Goal: Contribute content

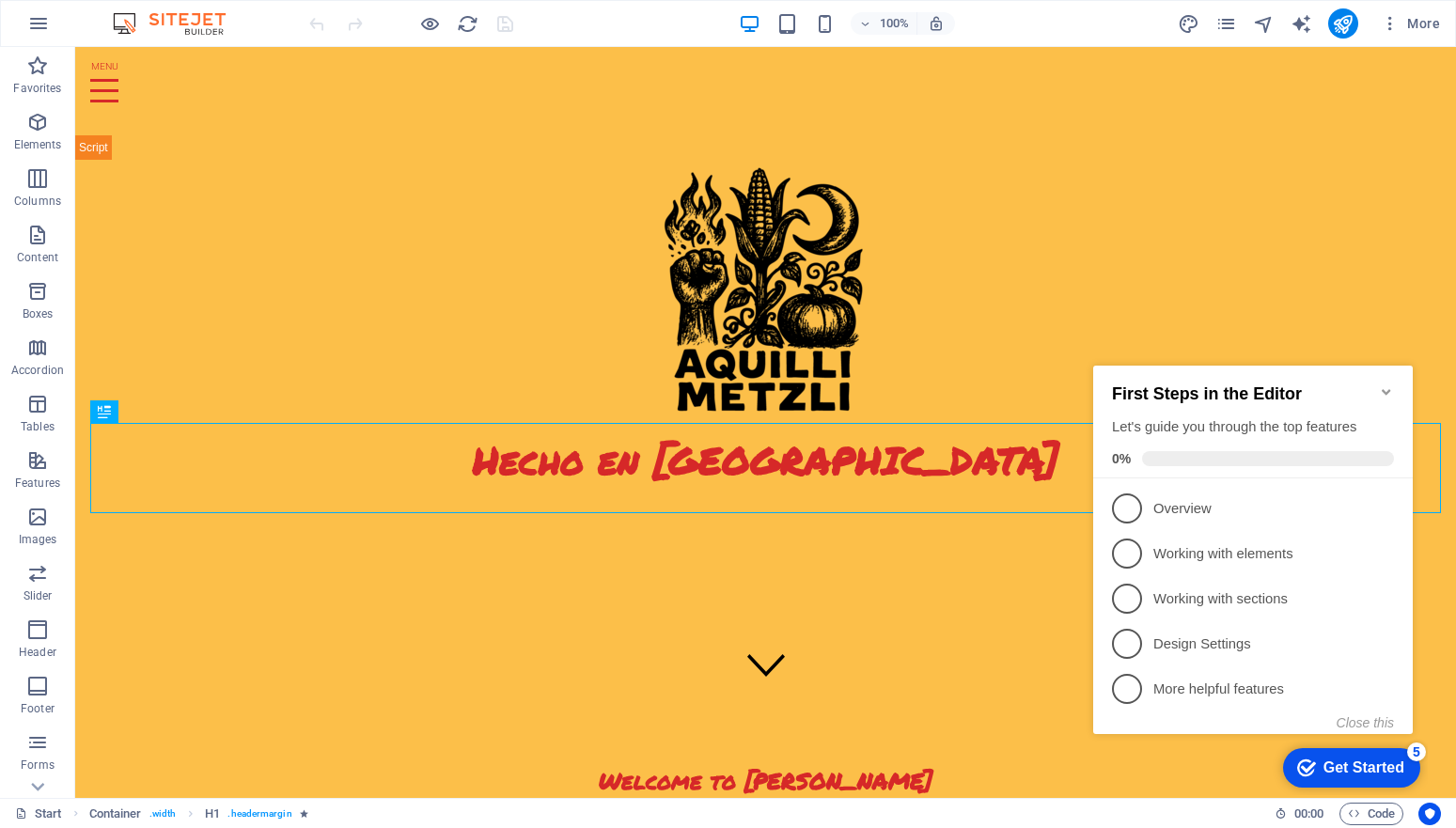
click at [1387, 384] on icon "Minimize checklist" at bounding box center [1387, 392] width 15 height 15
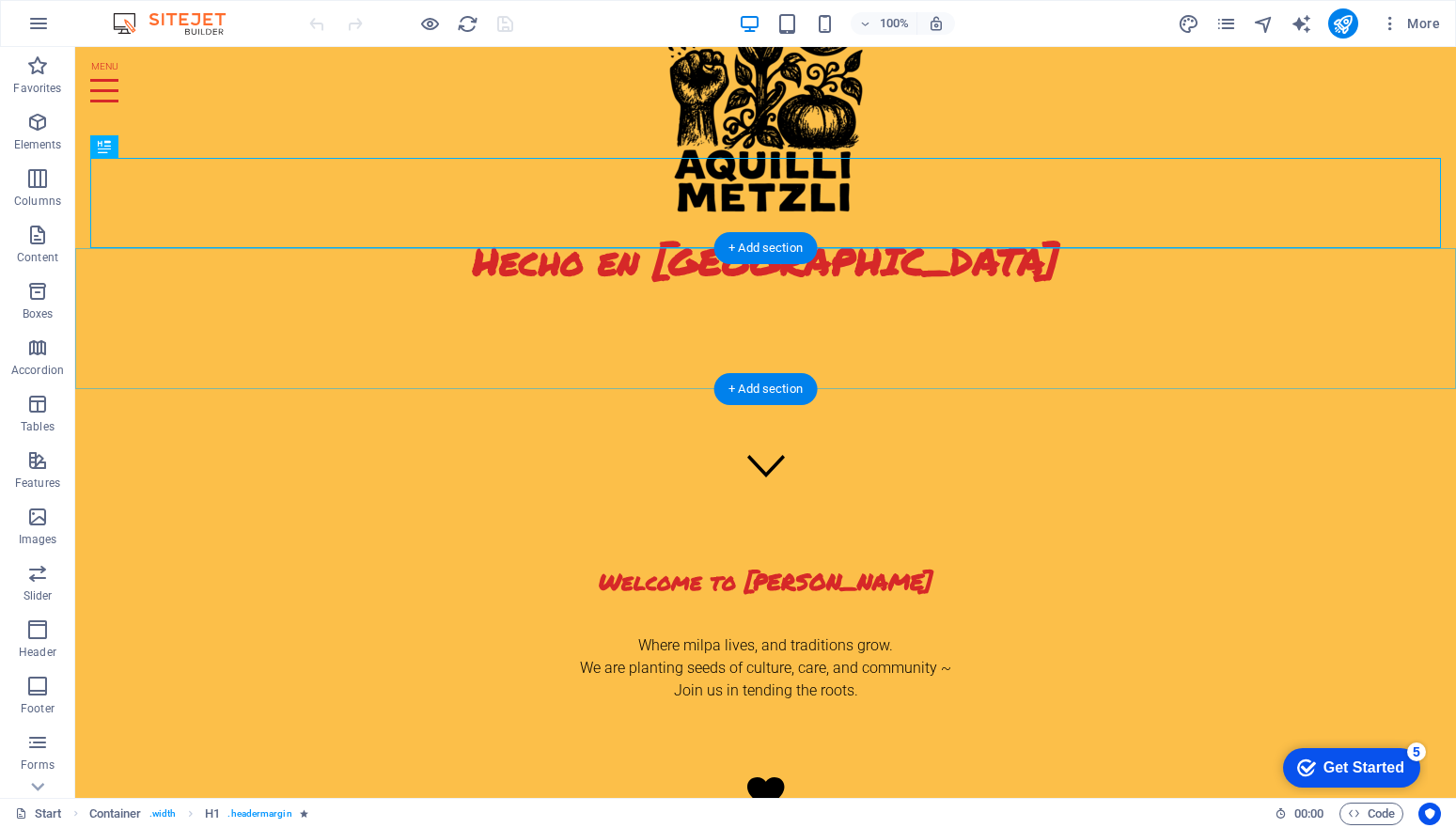
scroll to position [341, 0]
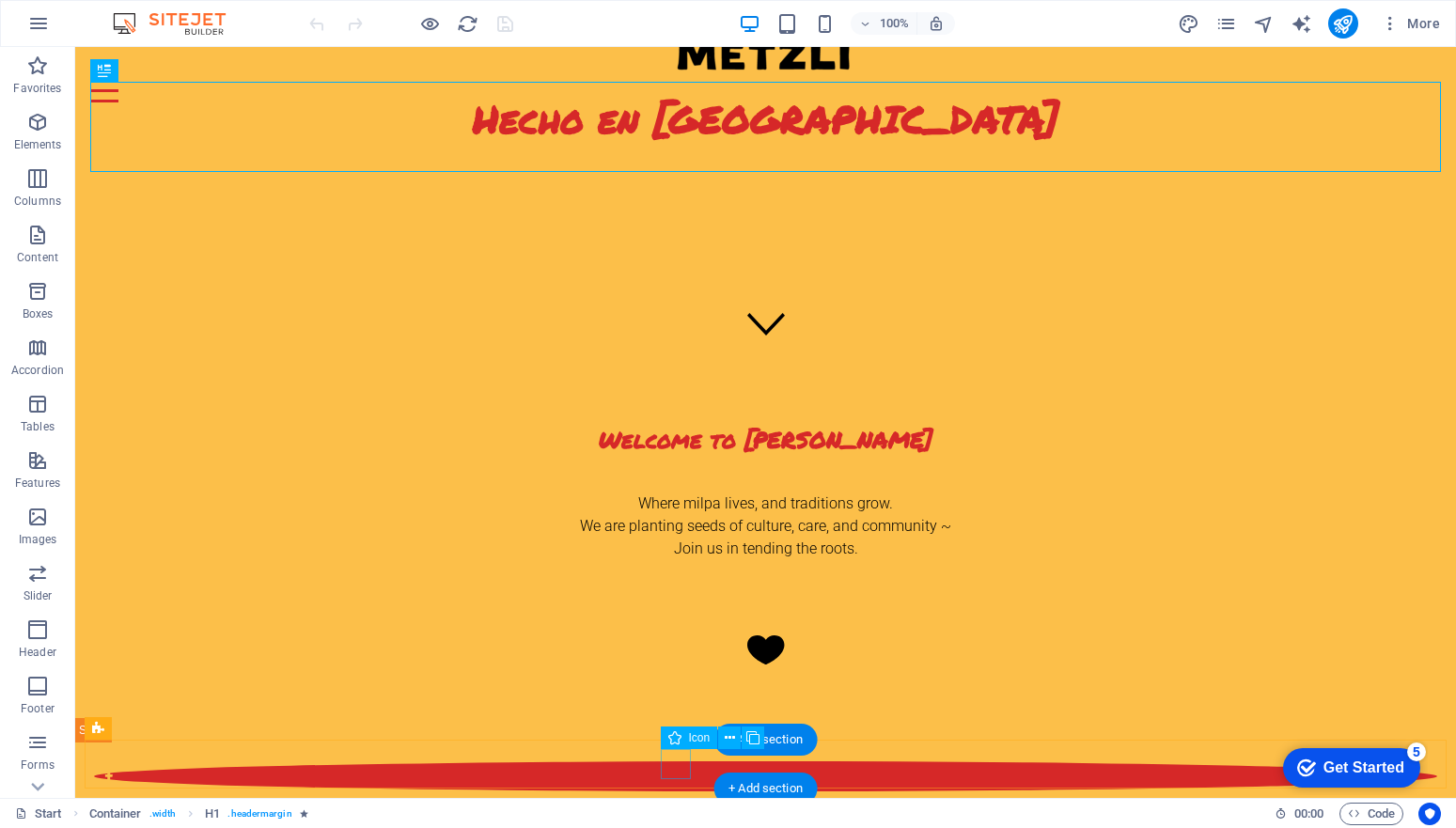
click at [665, 771] on figure at bounding box center [766, 776] width 1343 height 30
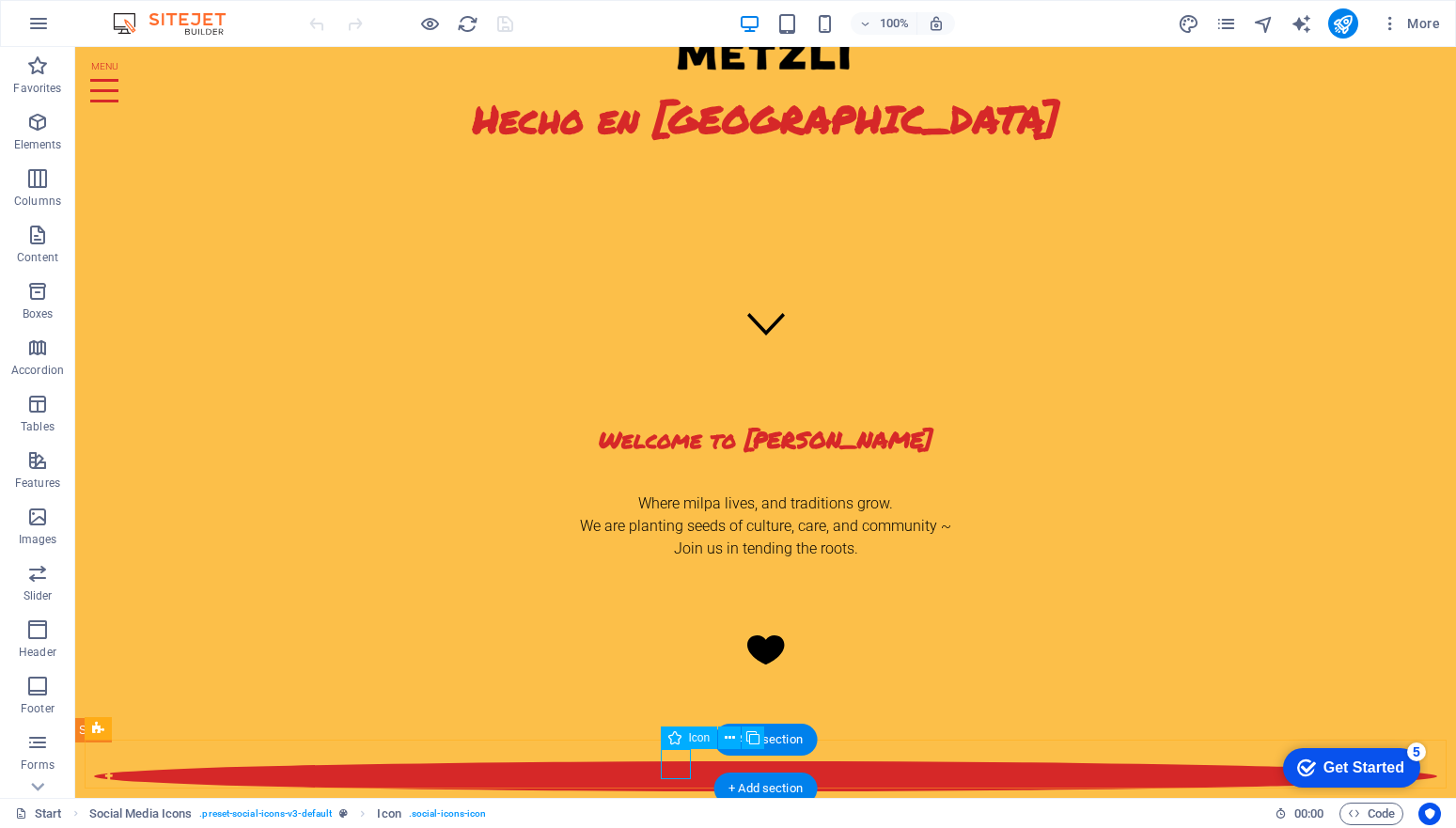
click at [681, 766] on figure at bounding box center [766, 776] width 1343 height 30
select select "xMidYMid"
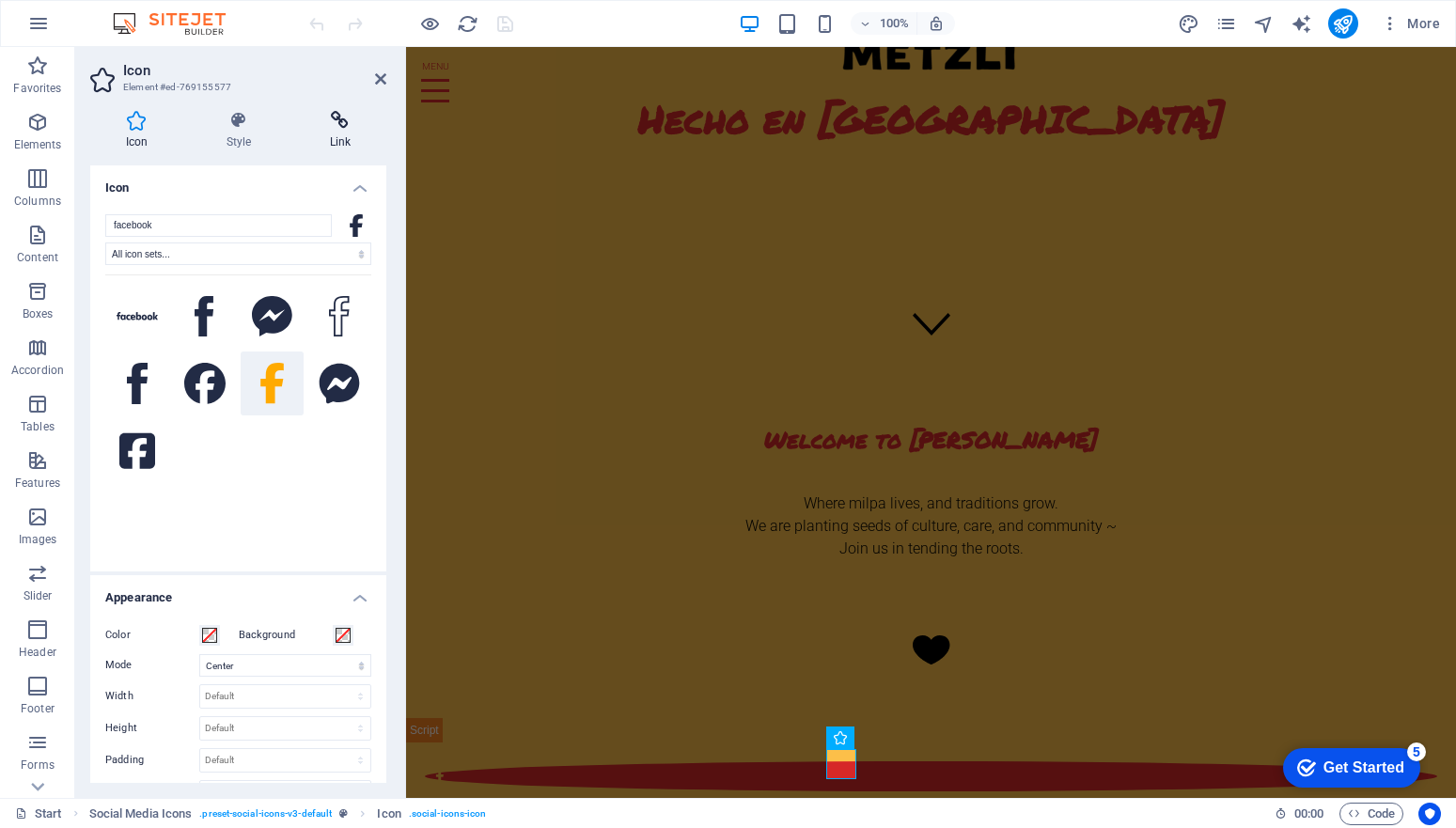
click at [335, 125] on icon at bounding box center [341, 120] width 92 height 19
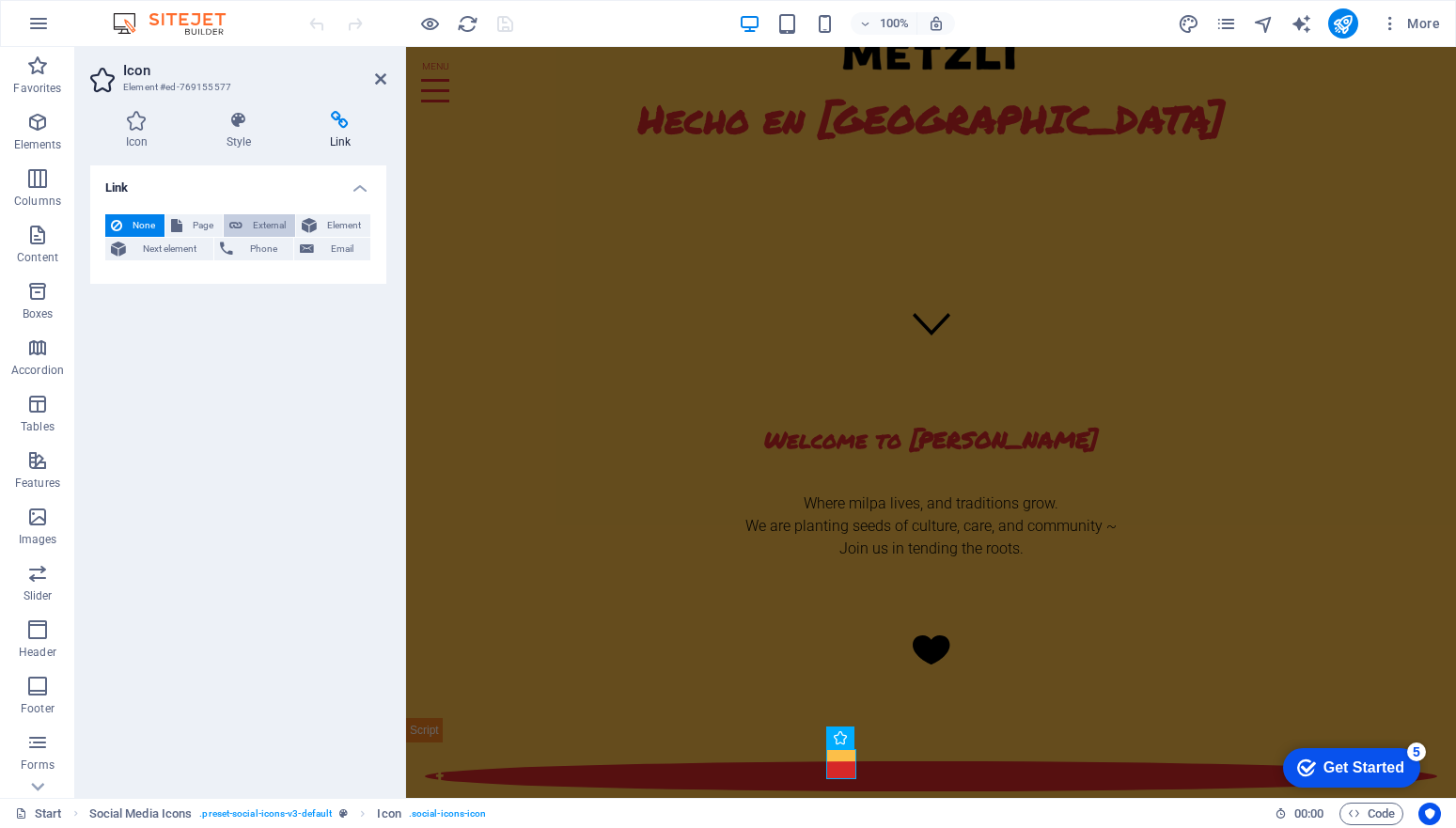
click at [263, 224] on span "External" at bounding box center [268, 225] width 41 height 22
select select "blank"
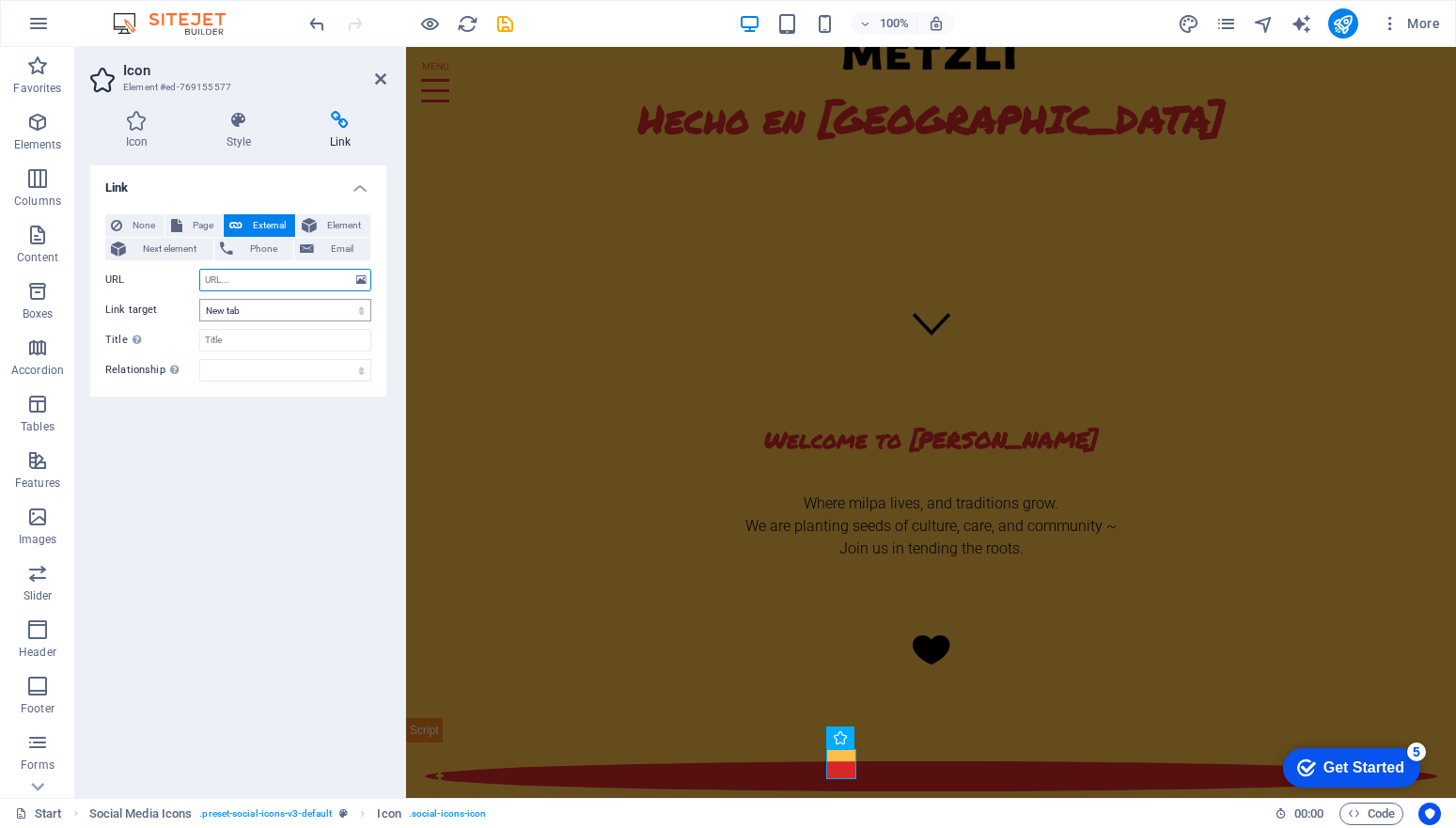
paste input "[URL][DOMAIN_NAME]"
type input "[URL][DOMAIN_NAME]"
click at [513, 23] on icon "save" at bounding box center [505, 24] width 21 height 21
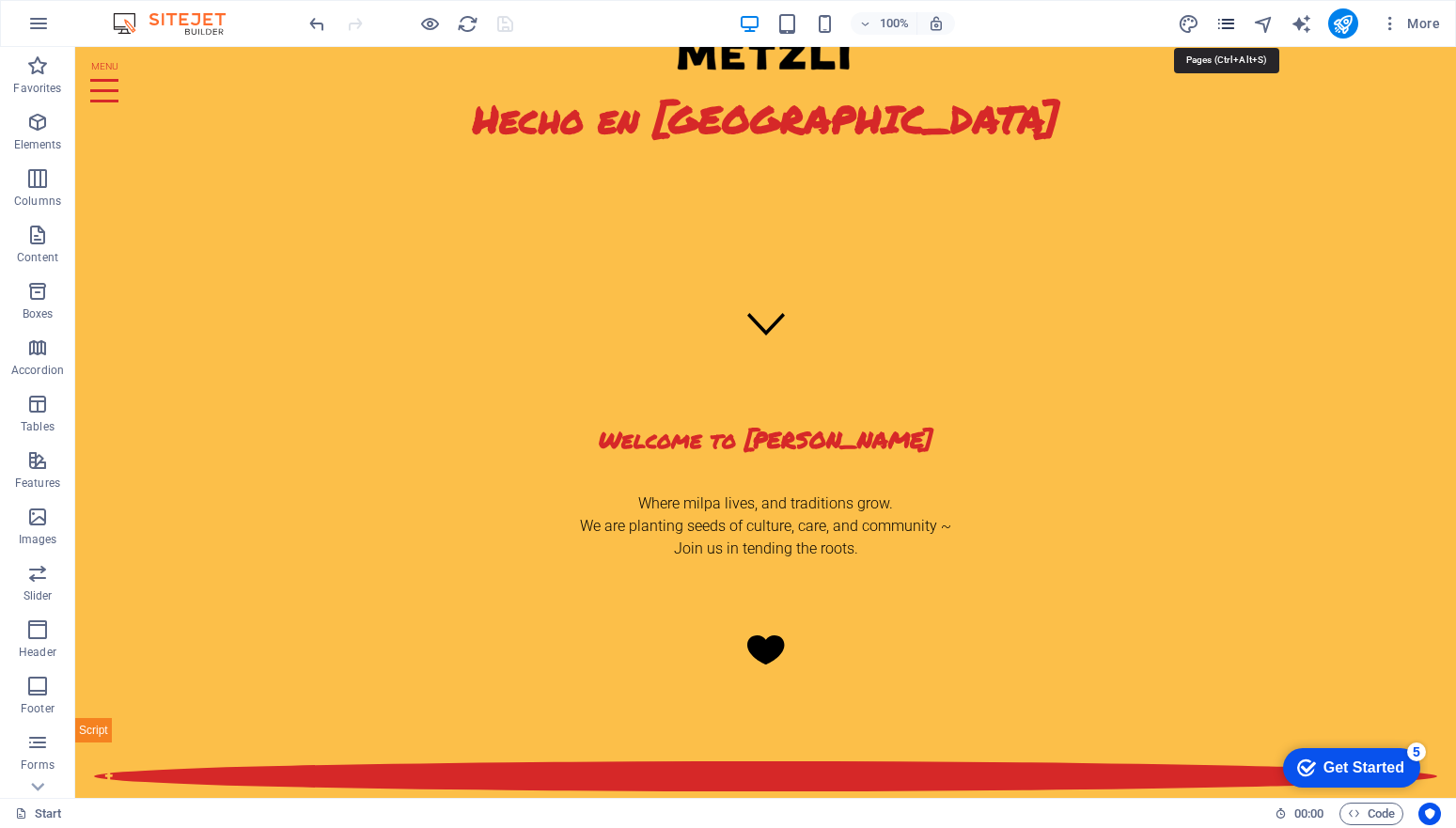
click at [1228, 21] on icon "pages" at bounding box center [1226, 24] width 21 height 21
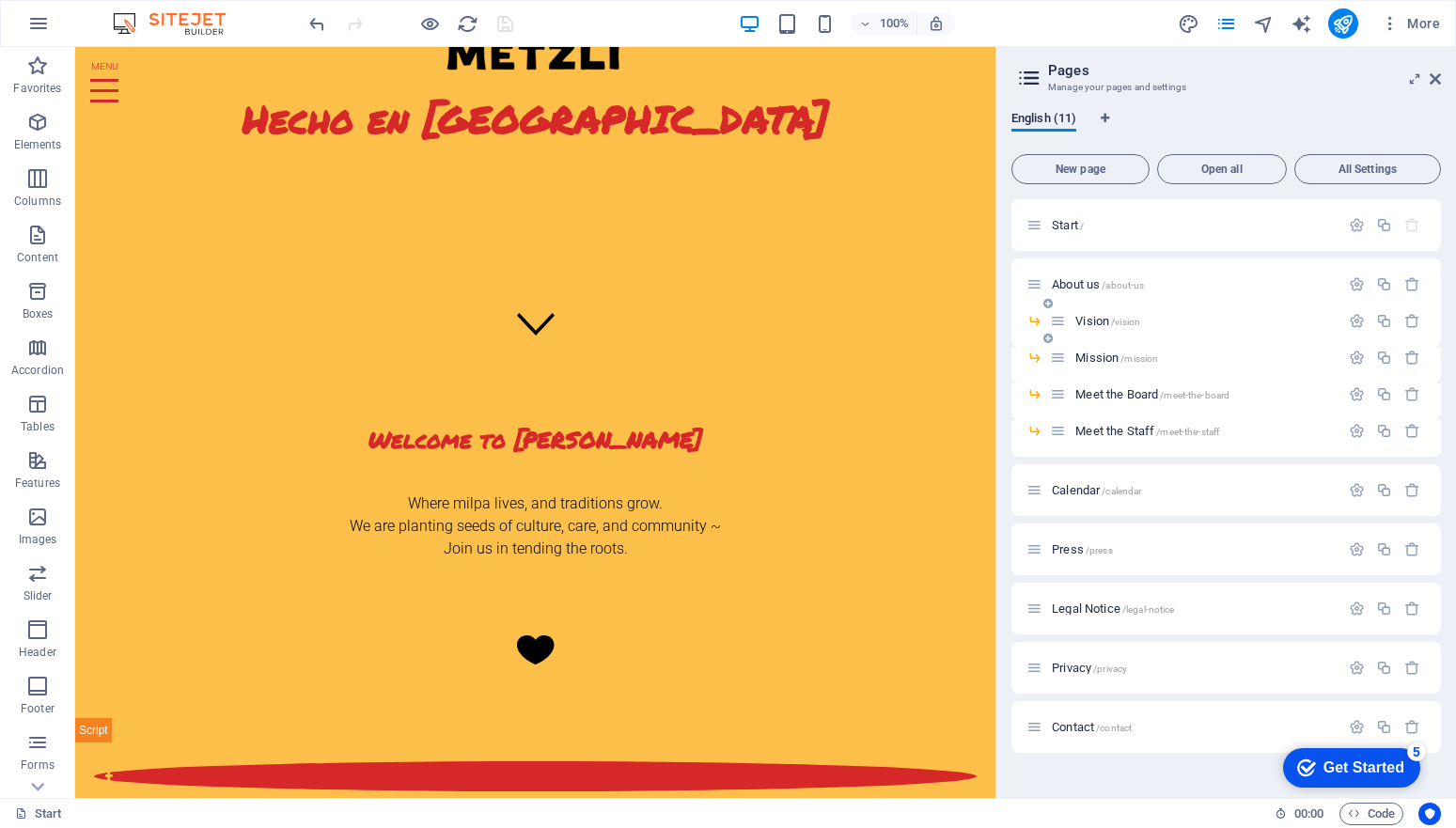
click at [1094, 322] on span "Vision /vision" at bounding box center [1107, 321] width 64 height 14
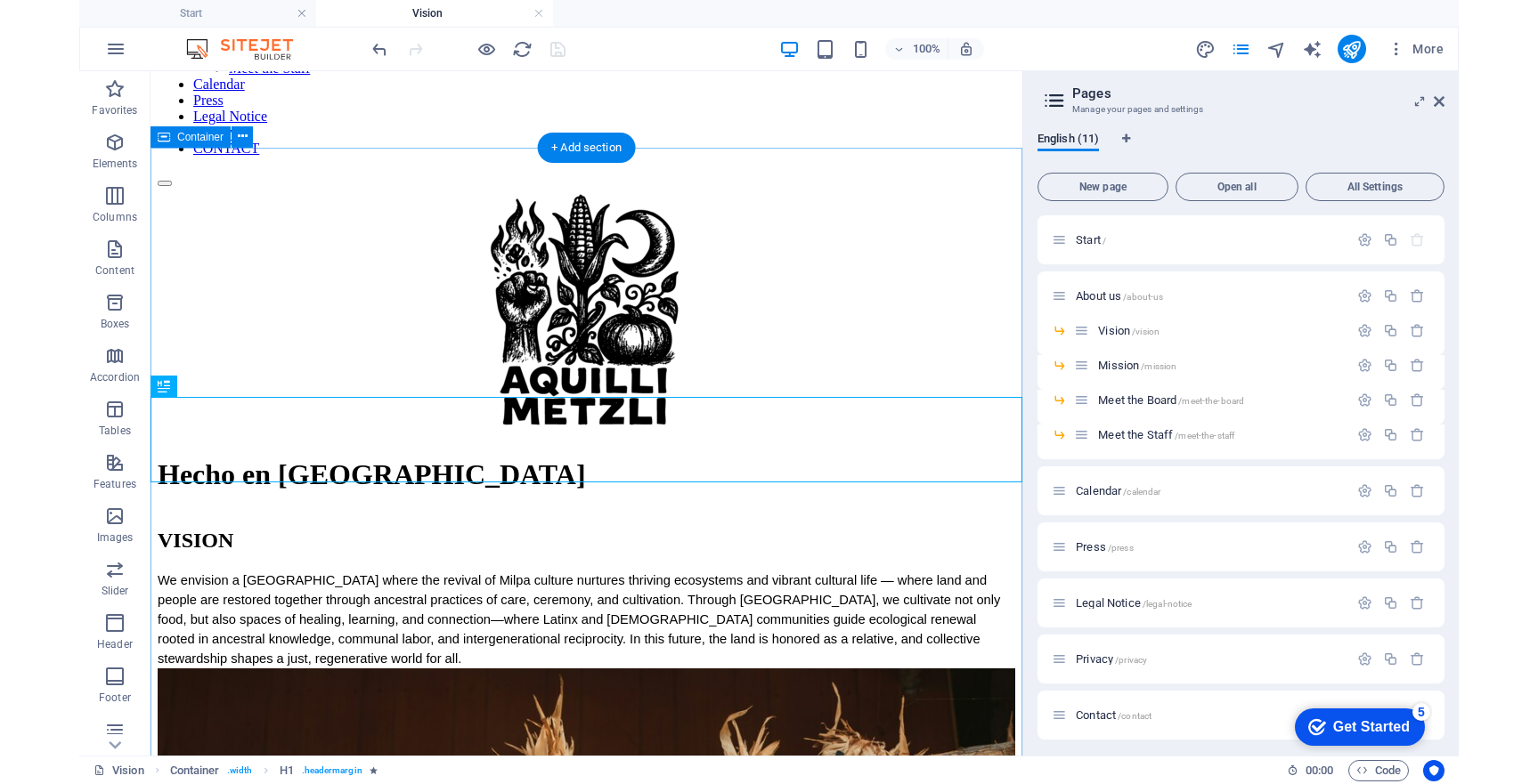
scroll to position [181, 0]
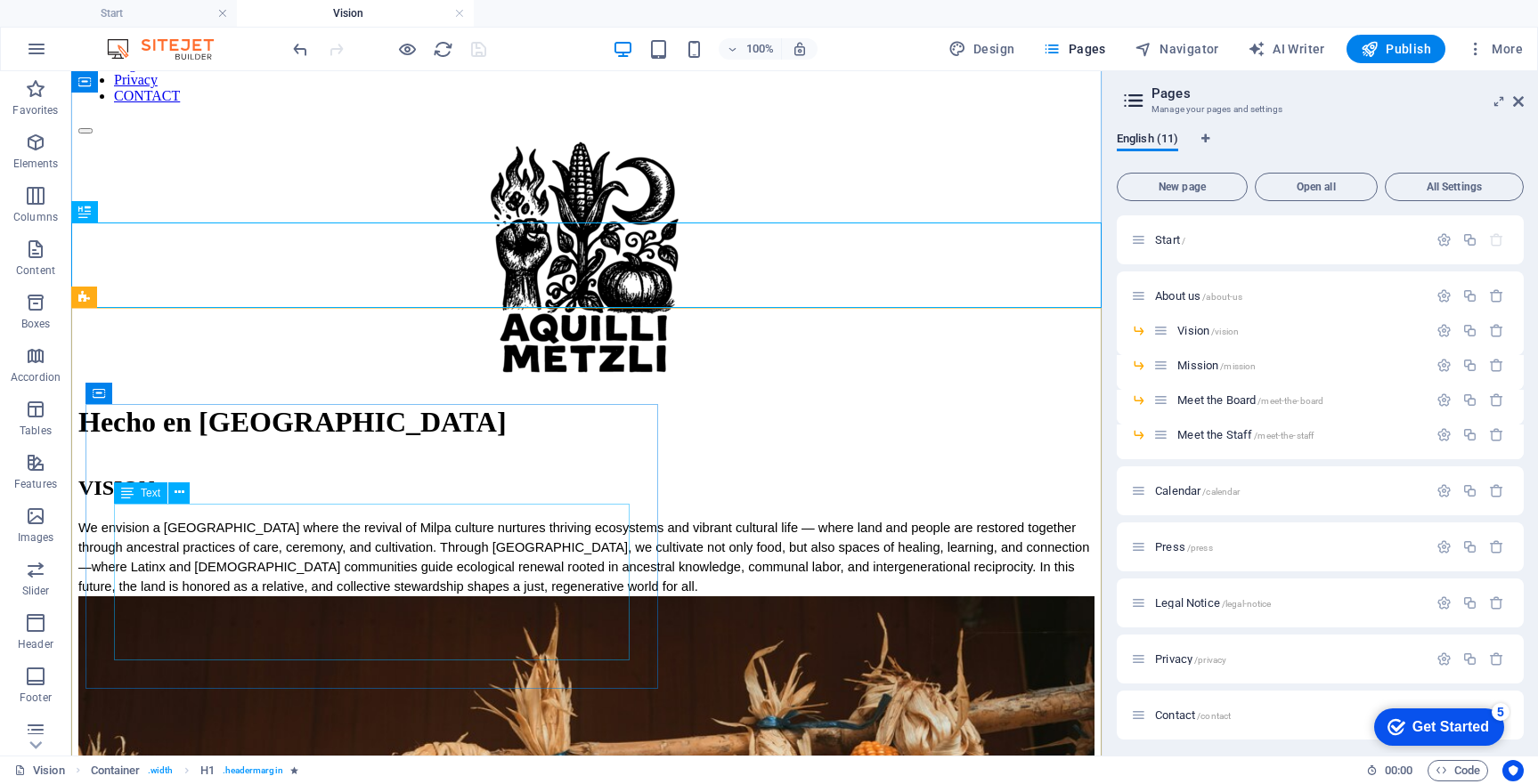
click at [346, 547] on div "We envision a [GEOGRAPHIC_DATA] where the revival of Milpa culture nurtures thr…" at bounding box center [586, 557] width 1016 height 78
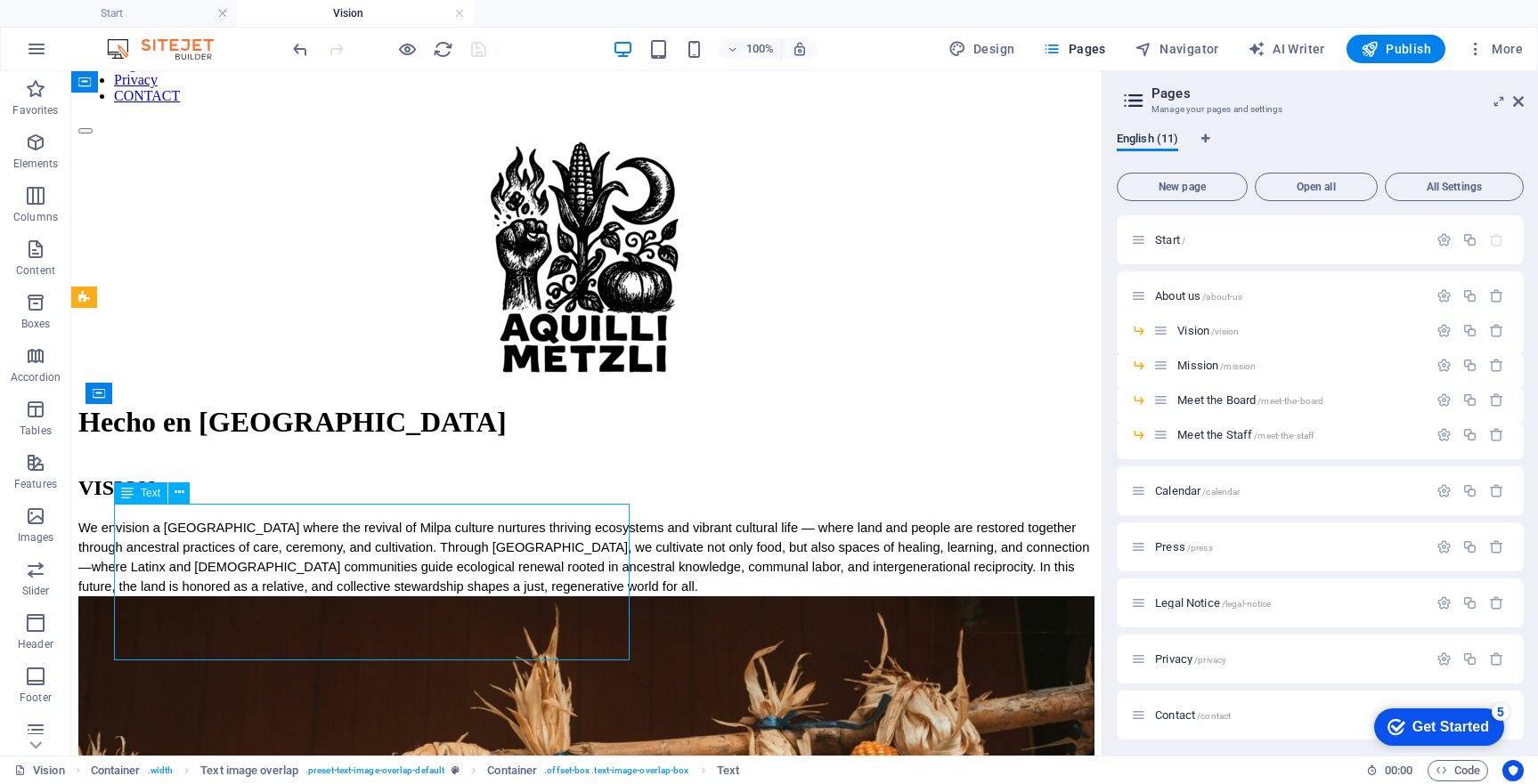
click at [199, 596] on div "We envision a [GEOGRAPHIC_DATA] where the revival of Milpa culture nurtures thr…" at bounding box center [586, 557] width 1016 height 78
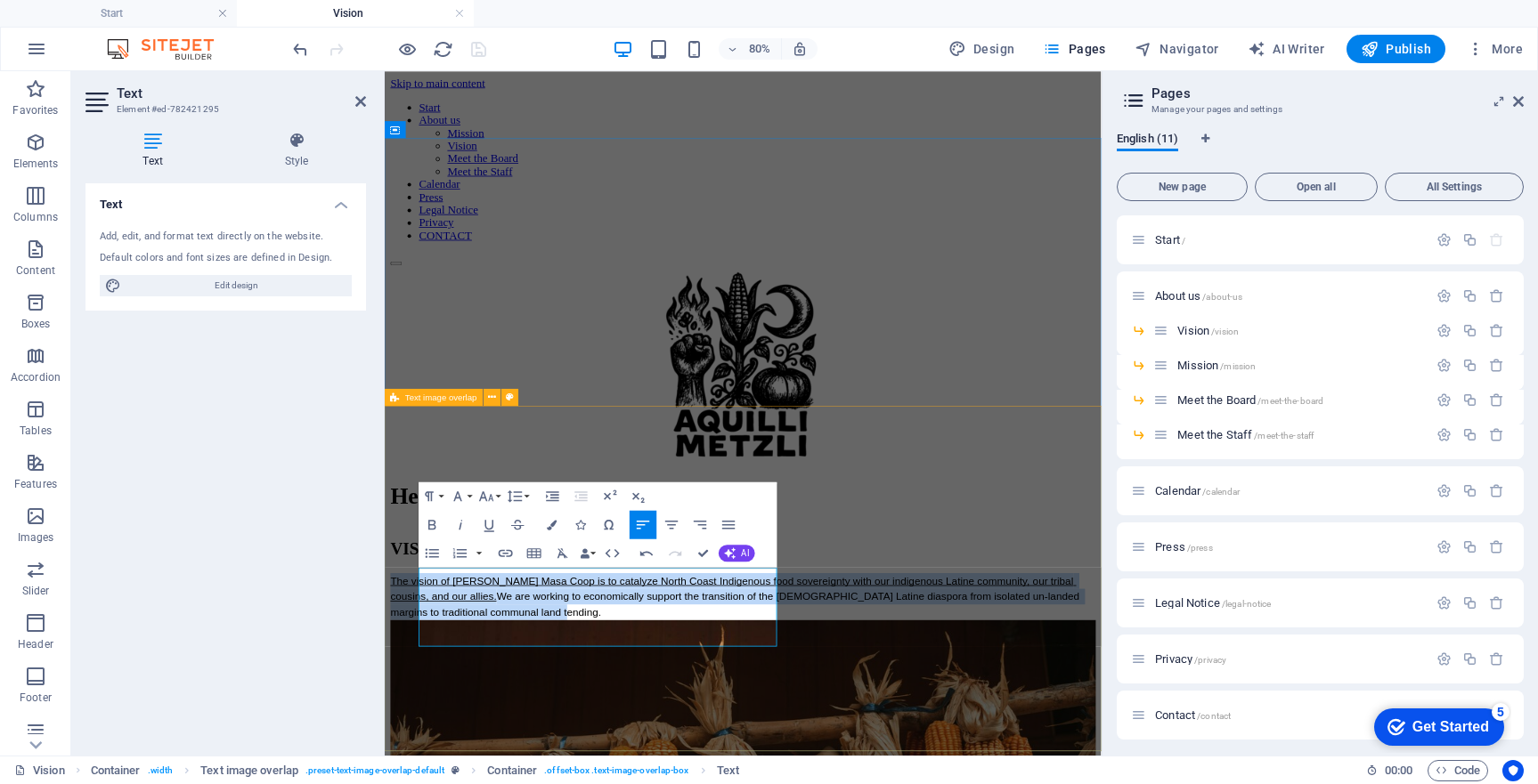
drag, startPoint x: 580, startPoint y: 779, endPoint x: 390, endPoint y: 694, distance: 208.1
click at [488, 526] on icon "button" at bounding box center [489, 524] width 17 height 17
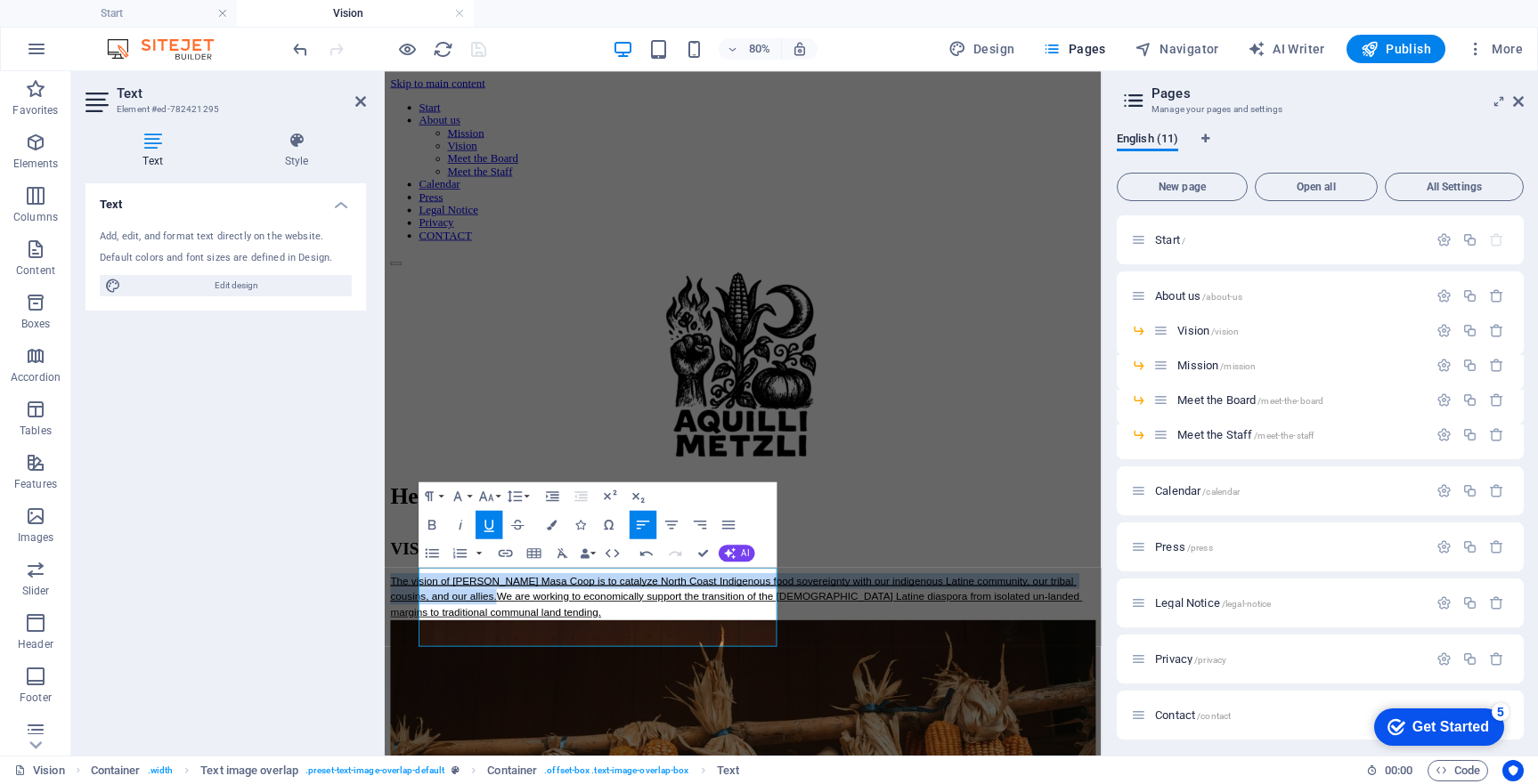
click at [488, 526] on icon "button" at bounding box center [489, 524] width 17 height 17
click at [669, 738] on span "We are working to economically support the transition of the [DEMOGRAPHIC_DATA]…" at bounding box center [824, 738] width 864 height 34
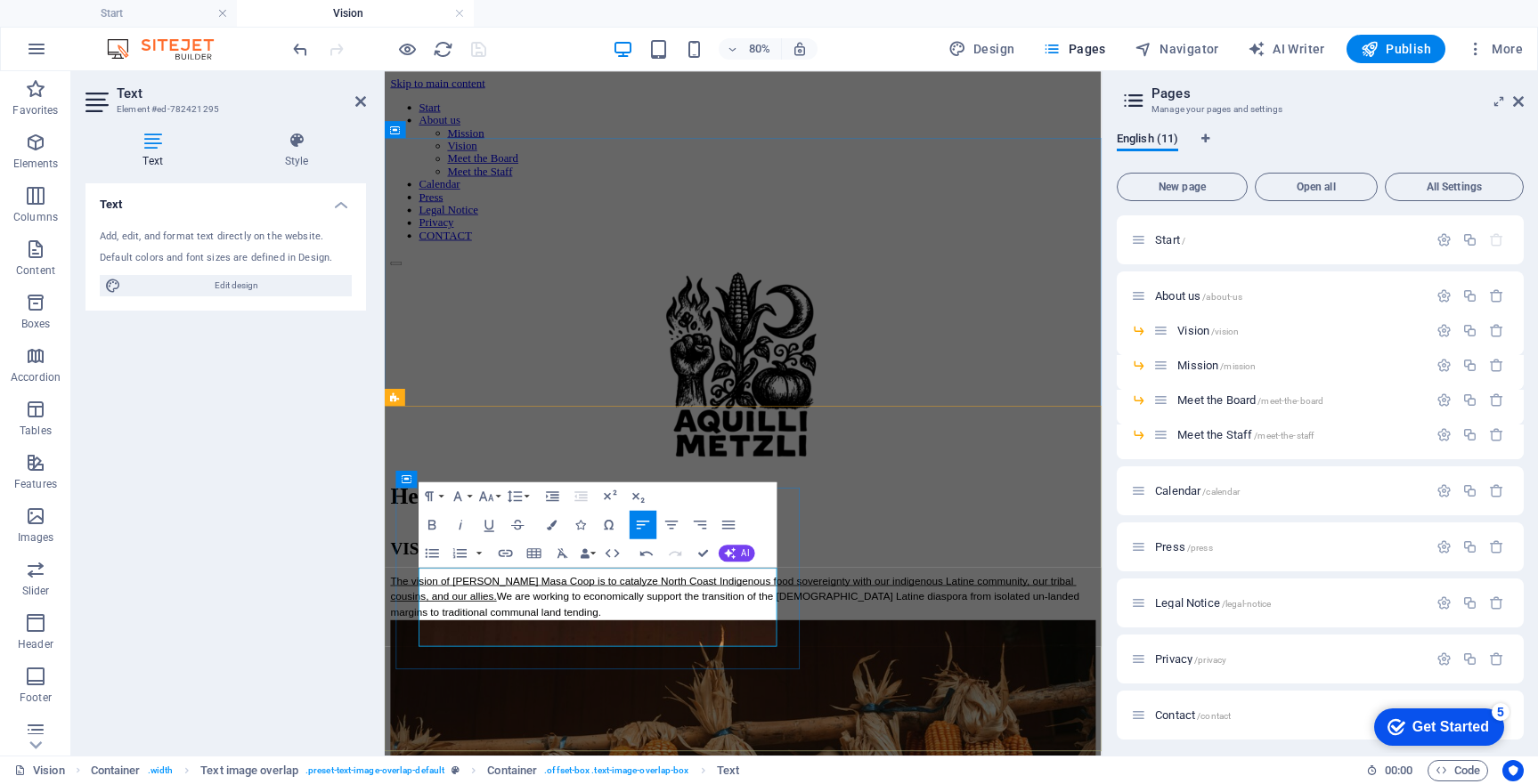
click at [708, 719] on span "The vision of [PERSON_NAME] Masa Coop is to catalyze North Coast Indigenous foo…" at bounding box center [821, 718] width 857 height 34
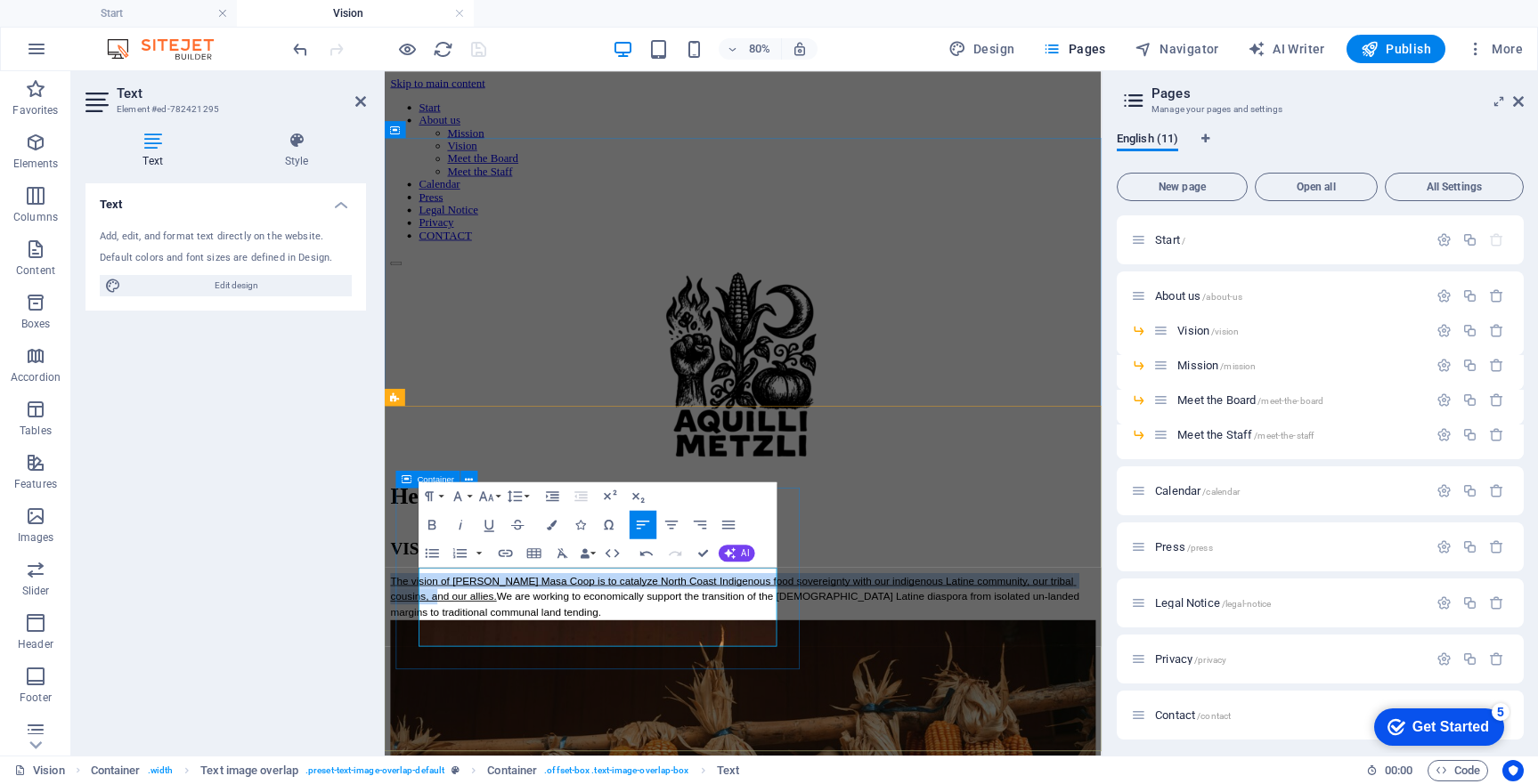
drag, startPoint x: 861, startPoint y: 726, endPoint x: 412, endPoint y: 703, distance: 449.6
click at [412, 703] on div "VISION The vision of [PERSON_NAME] Masa Coop is to catalyze North Coast Indigen…" at bounding box center [832, 707] width 882 height 100
click at [490, 524] on icon "button" at bounding box center [489, 524] width 17 height 17
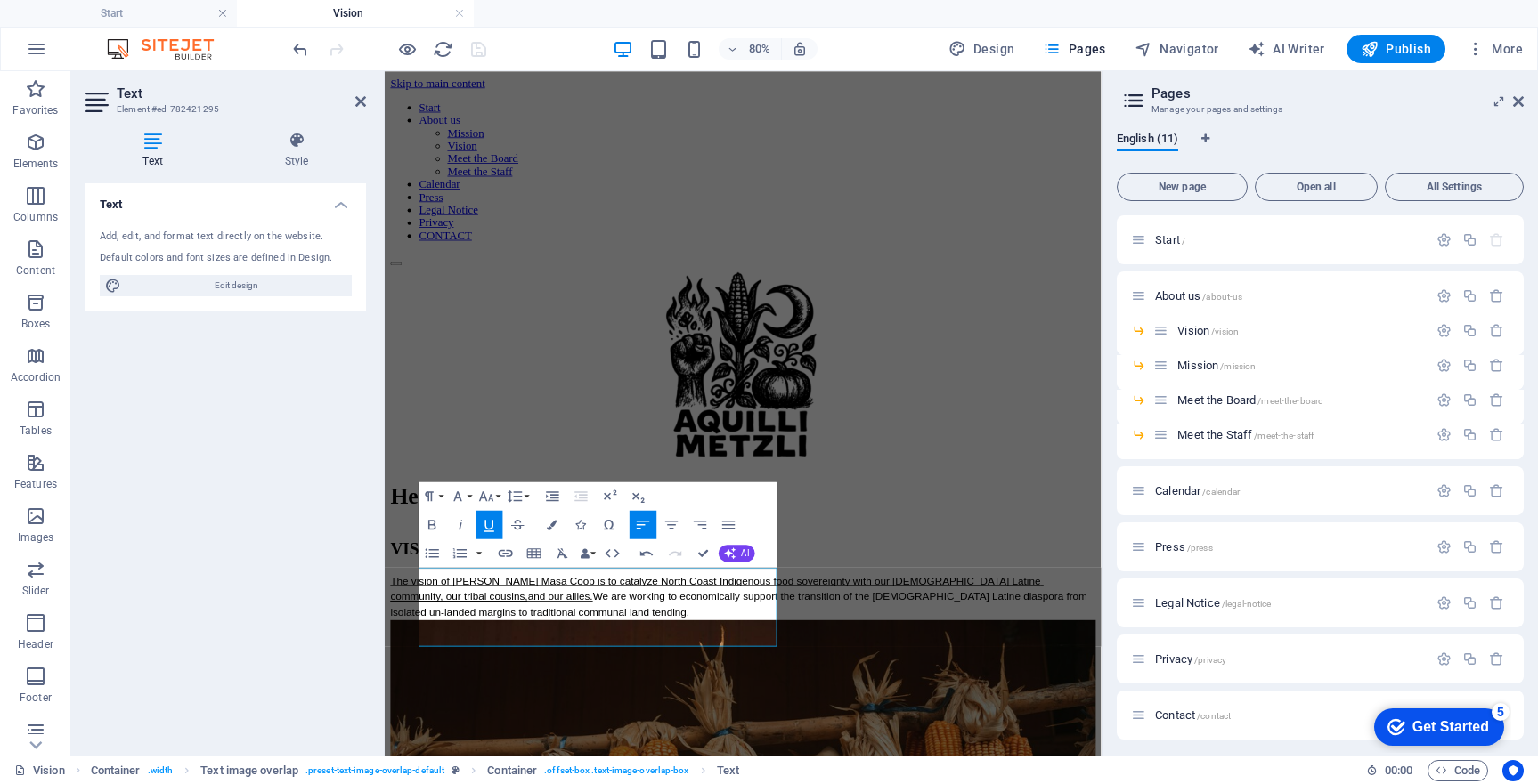
click at [490, 524] on icon "button" at bounding box center [489, 524] width 17 height 17
click at [615, 717] on span "The vision of [PERSON_NAME] Masa Coop is to catalyze North Coast Indigenous foo…" at bounding box center [821, 718] width 857 height 34
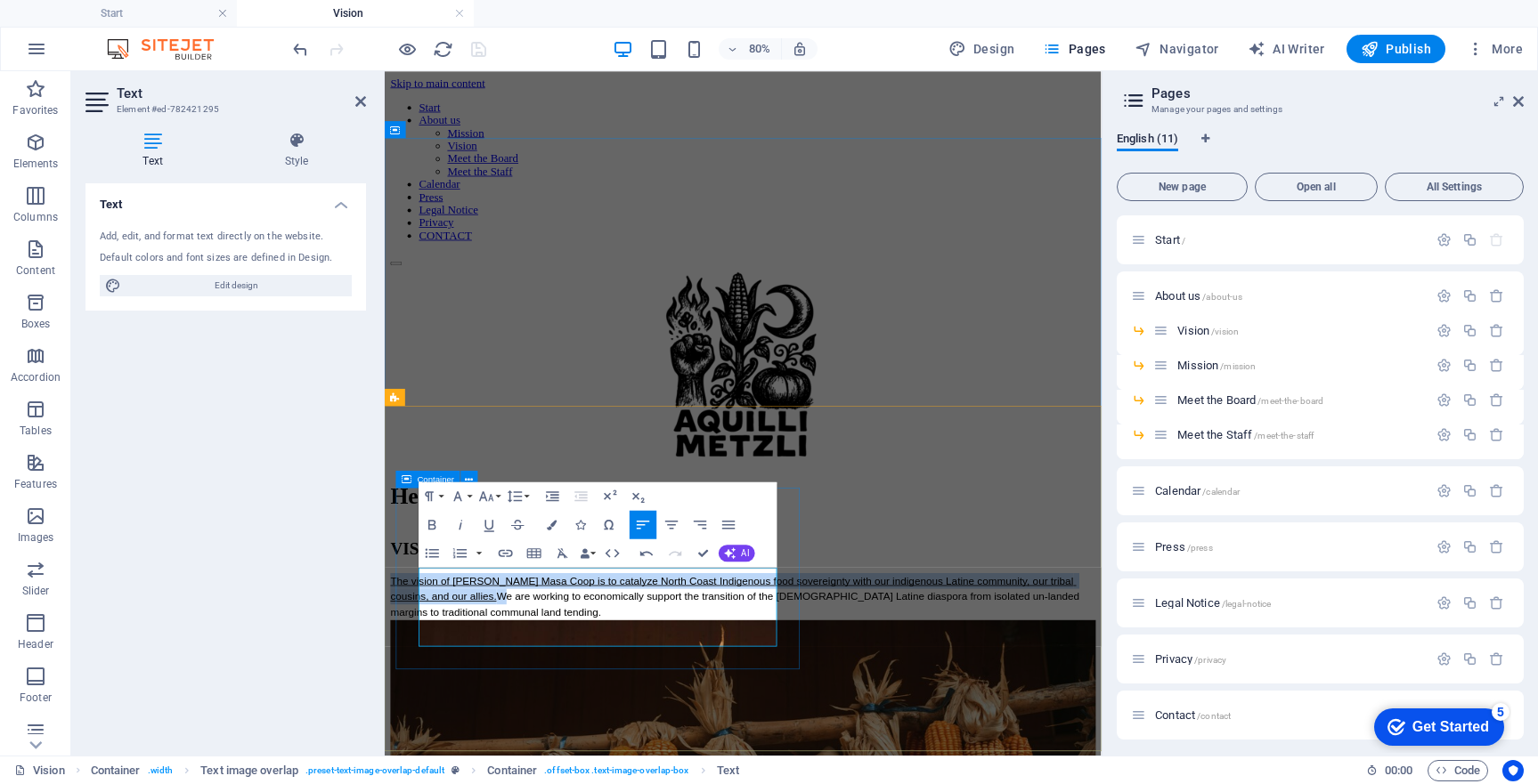
drag, startPoint x: 511, startPoint y: 742, endPoint x: 401, endPoint y: 686, distance: 123.4
click at [401, 686] on div "VISION The vision of [PERSON_NAME] Masa Coop is to catalyze North Coast Indigen…" at bounding box center [832, 707] width 882 height 100
click at [489, 522] on icon "button" at bounding box center [489, 524] width 17 height 17
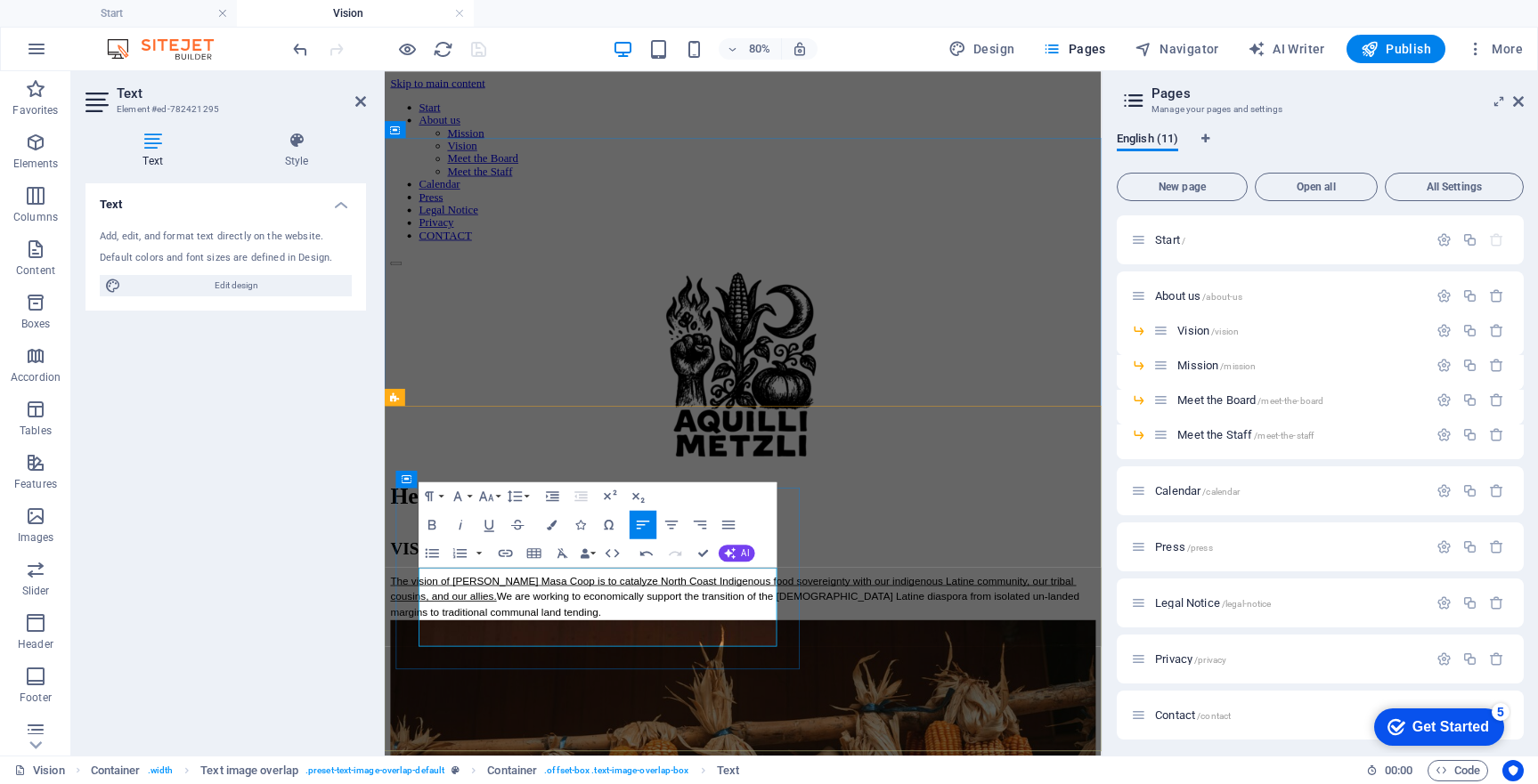
click at [843, 755] on span "We are working to economically support the transition of the [DEMOGRAPHIC_DATA]…" at bounding box center [824, 738] width 864 height 34
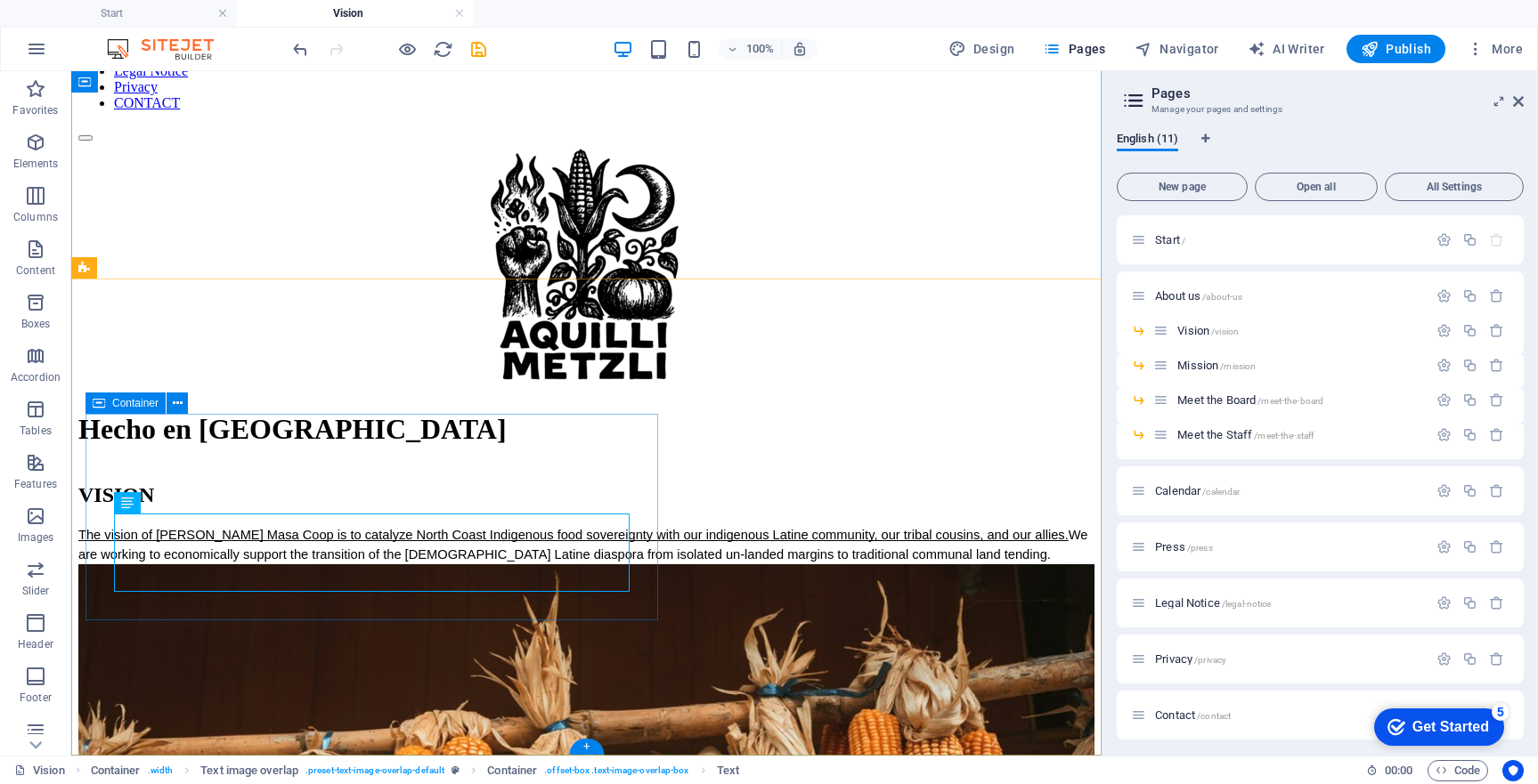
scroll to position [210, 0]
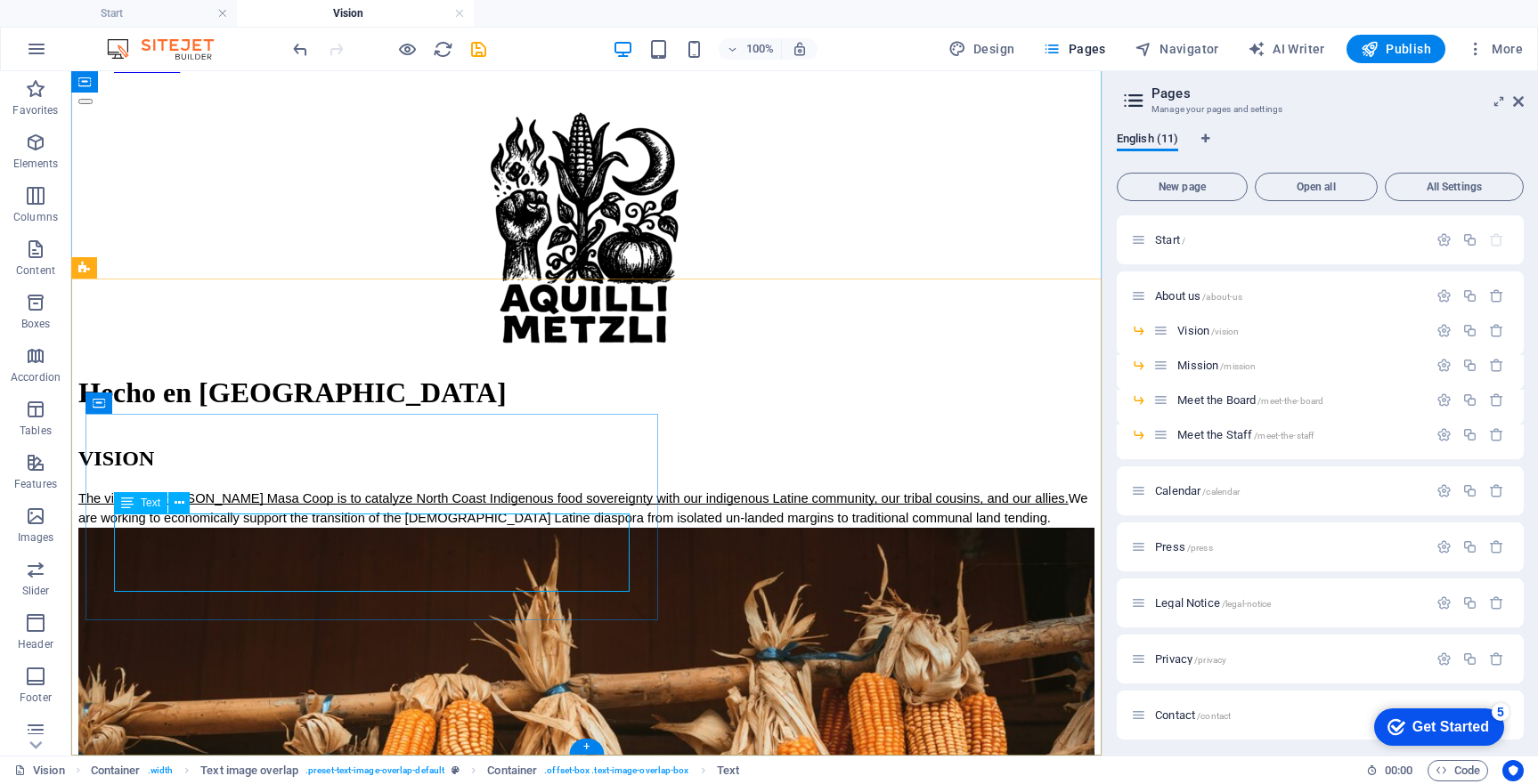
click at [524, 528] on div "The vision of [PERSON_NAME] Masa Coop is to catalyze North Coast Indigenous foo…" at bounding box center [586, 508] width 1016 height 39
click at [520, 528] on div "The vision of [PERSON_NAME] Masa Coop is to catalyze North Coast Indigenous foo…" at bounding box center [586, 508] width 1016 height 39
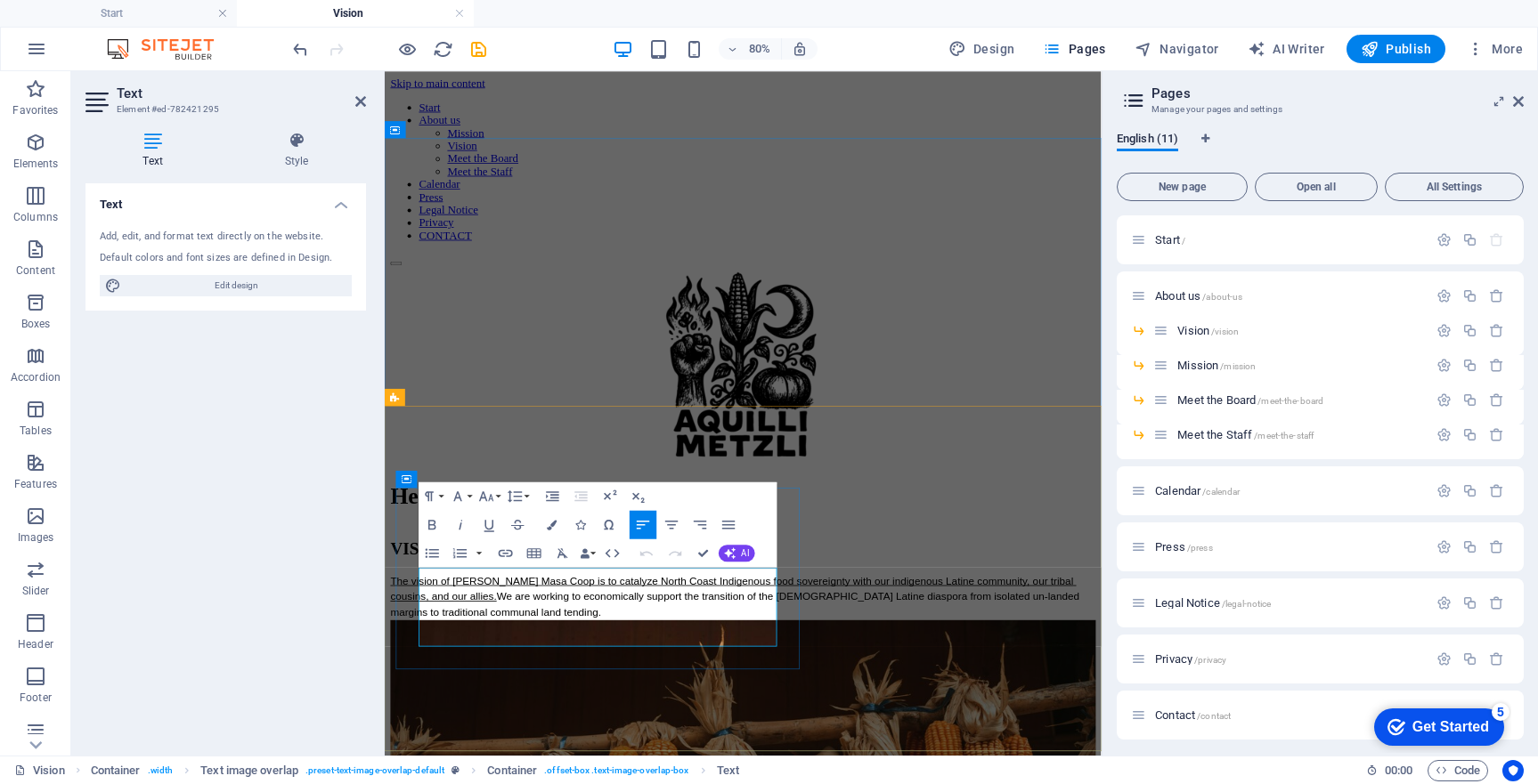
click at [581, 758] on p "The vision of [PERSON_NAME] Masa Coop is to catalyze North Coast Indigenous foo…" at bounding box center [832, 728] width 882 height 58
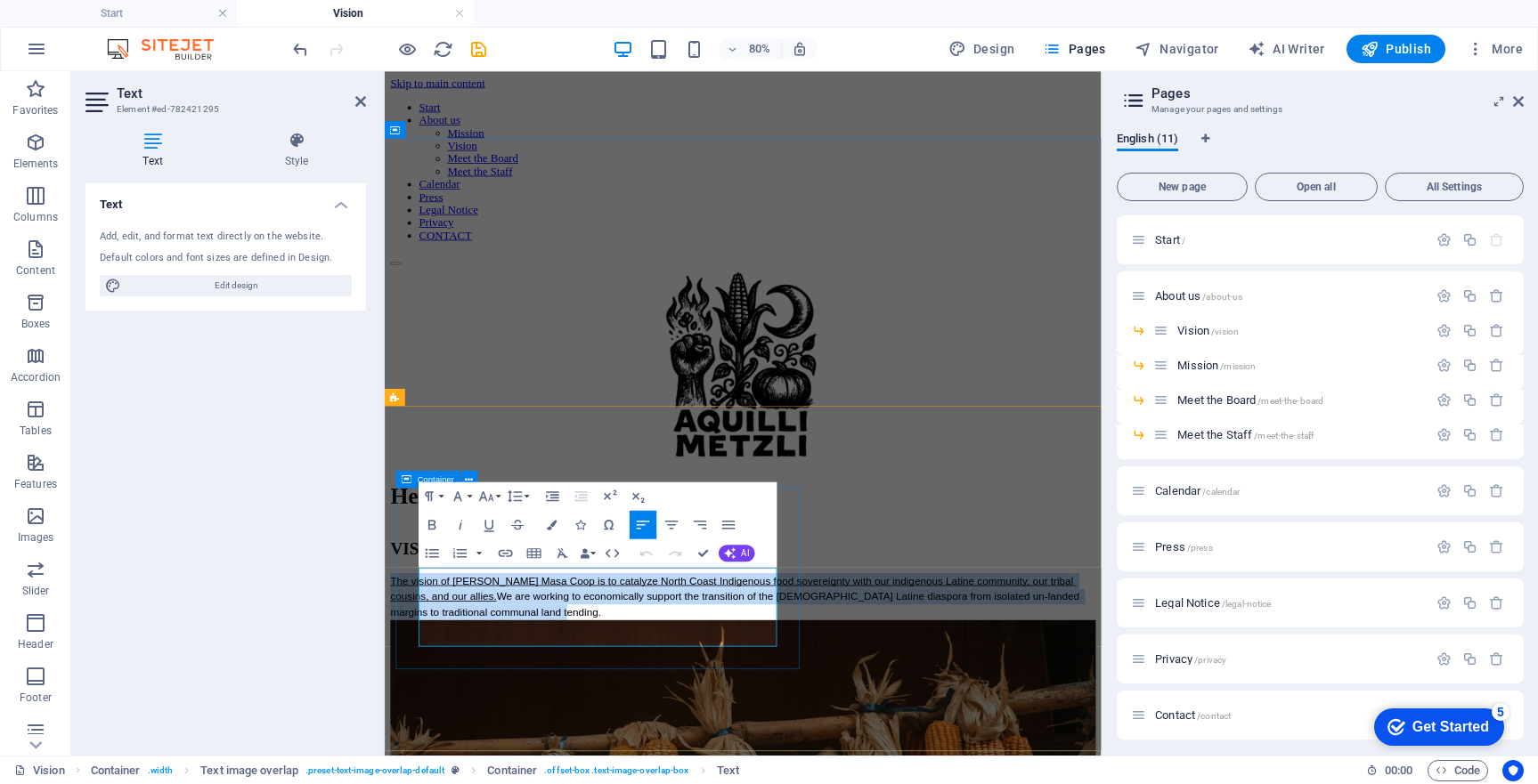
drag, startPoint x: 581, startPoint y: 779, endPoint x: 412, endPoint y: 696, distance: 188.3
click at [412, 696] on div "VISION The vision of [PERSON_NAME] Masa Coop is to catalyze North Coast Indigen…" at bounding box center [832, 707] width 882 height 100
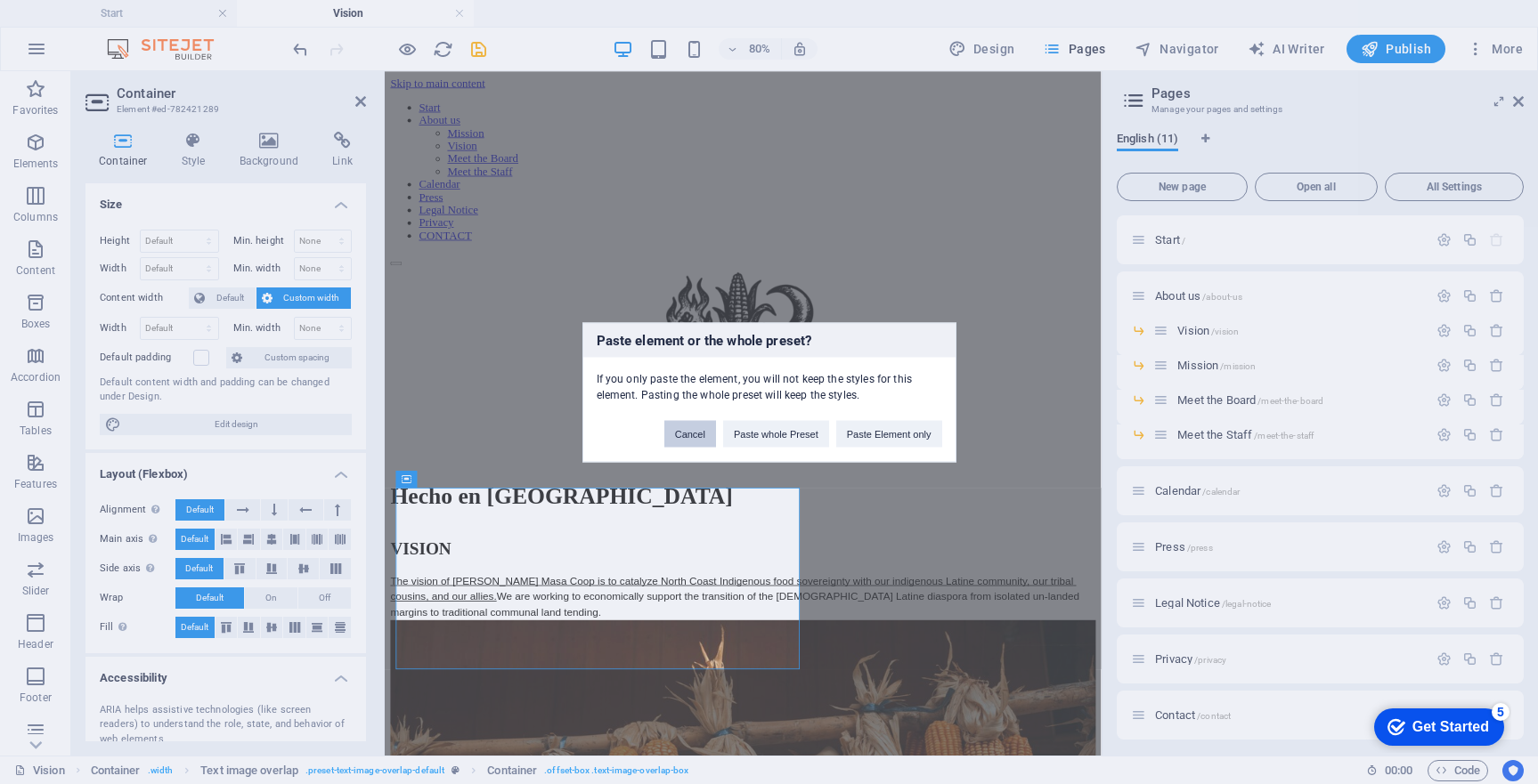
click at [703, 436] on button "Cancel" at bounding box center [690, 433] width 52 height 26
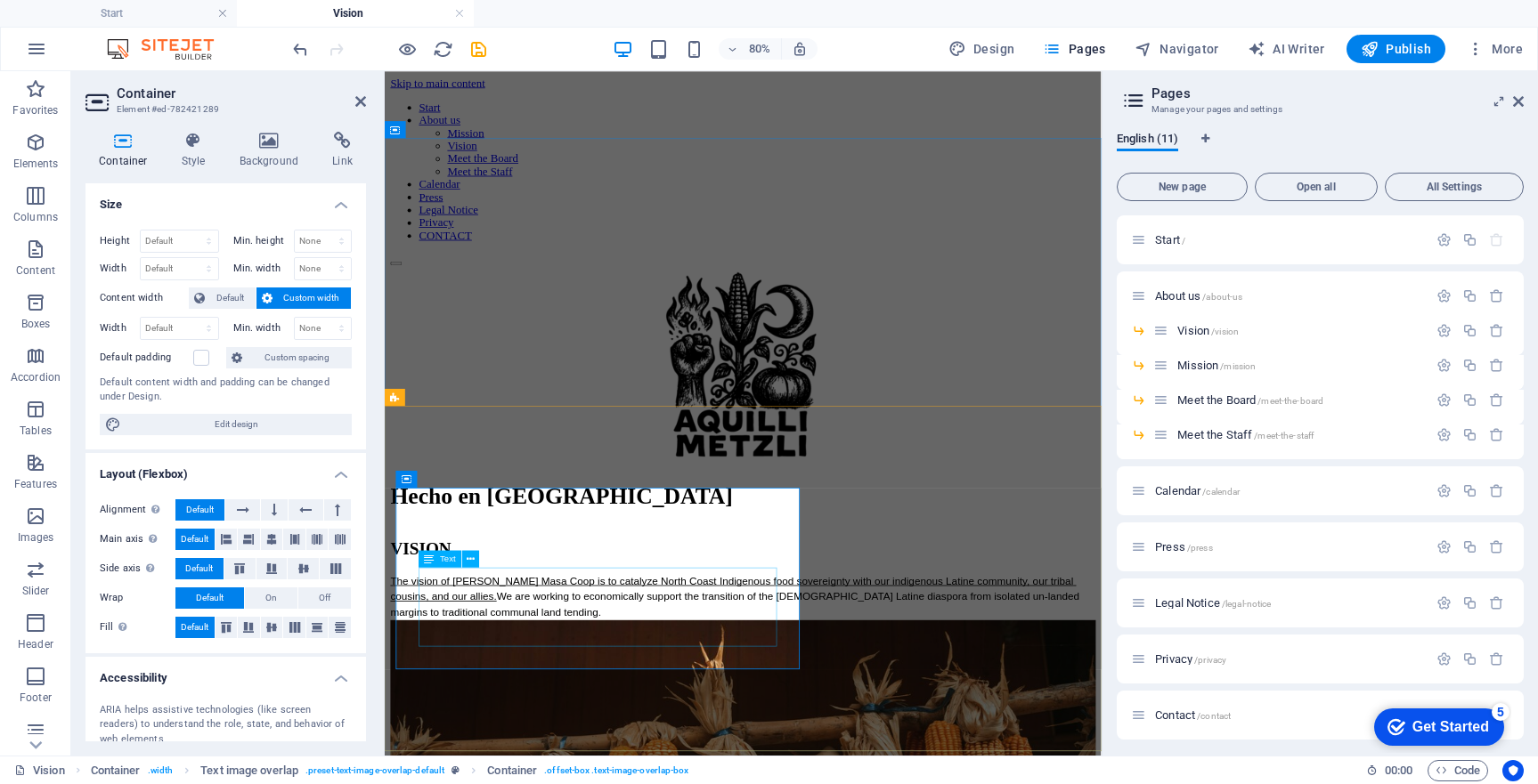
click at [511, 758] on div "The vision of [PERSON_NAME] Masa Coop is to catalyze North Coast Indigenous foo…" at bounding box center [832, 728] width 882 height 58
click at [563, 758] on div "The vision of [PERSON_NAME] Masa Coop is to catalyze North Coast Indigenous foo…" at bounding box center [832, 728] width 882 height 58
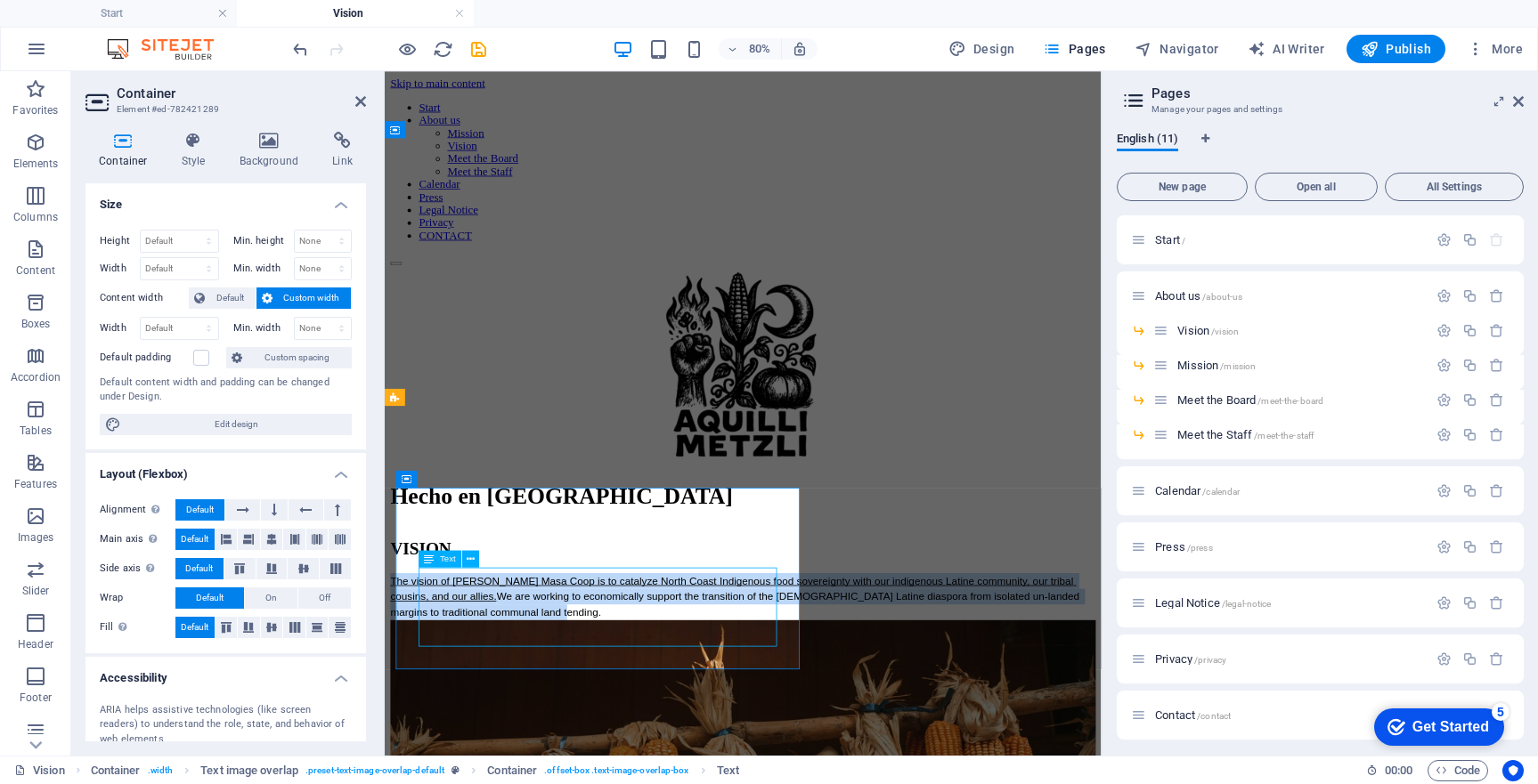
click at [563, 755] on span "We are working to economically support the transition of the [DEMOGRAPHIC_DATA]…" at bounding box center [824, 738] width 864 height 34
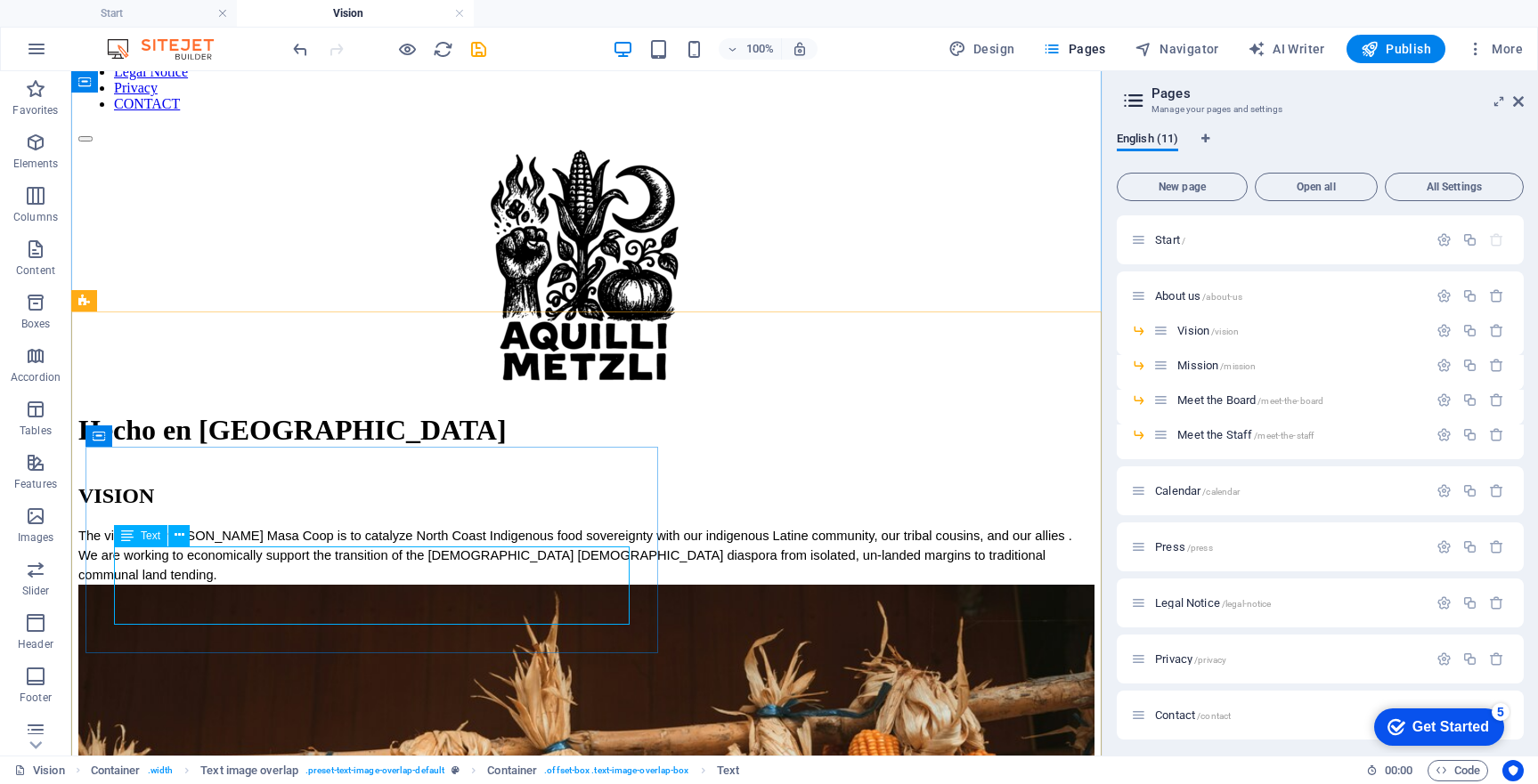
scroll to position [210, 0]
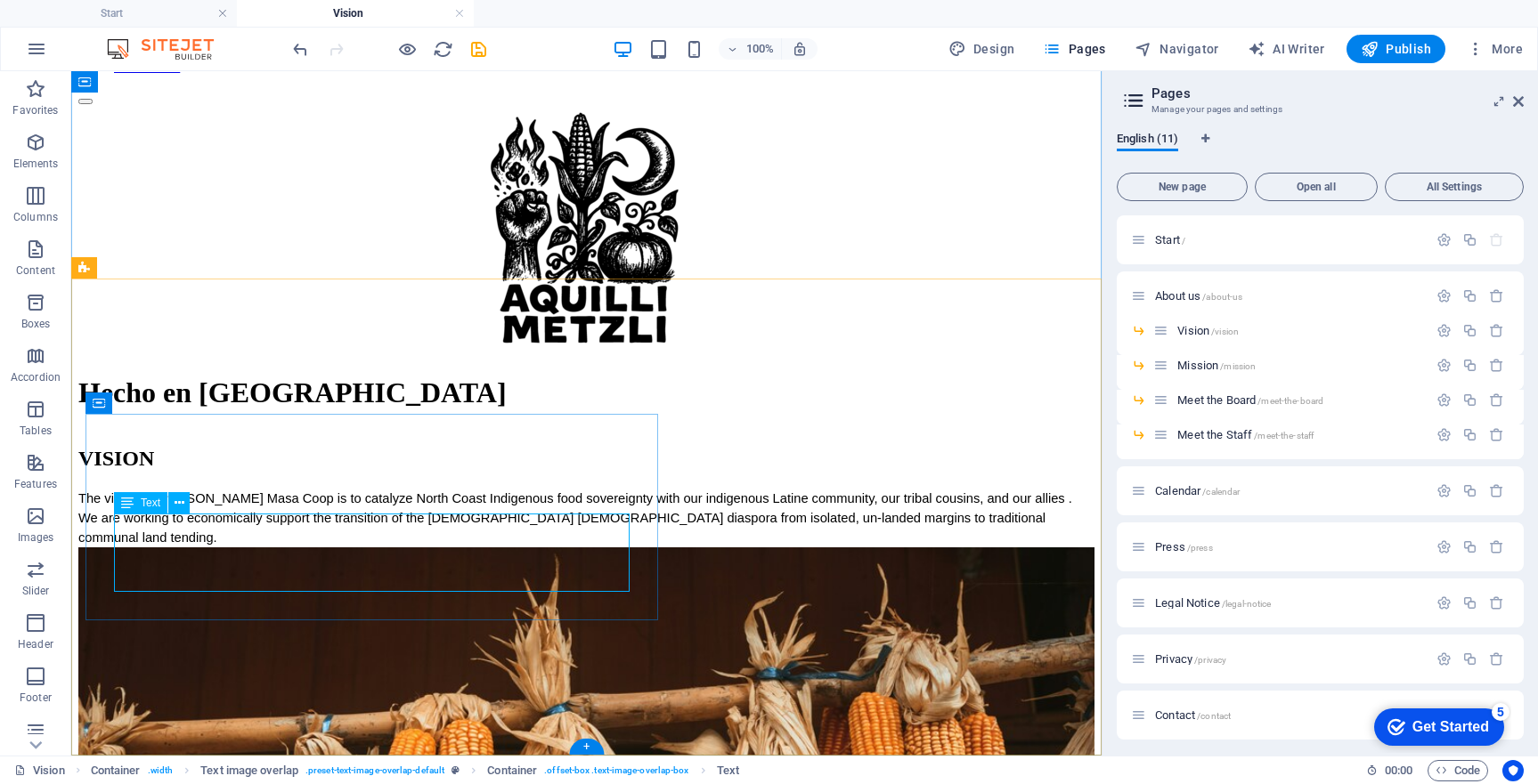
click at [490, 548] on div "The vision of [PERSON_NAME] Masa Coop is to catalyze North Coast Indigenous foo…" at bounding box center [586, 518] width 1016 height 58
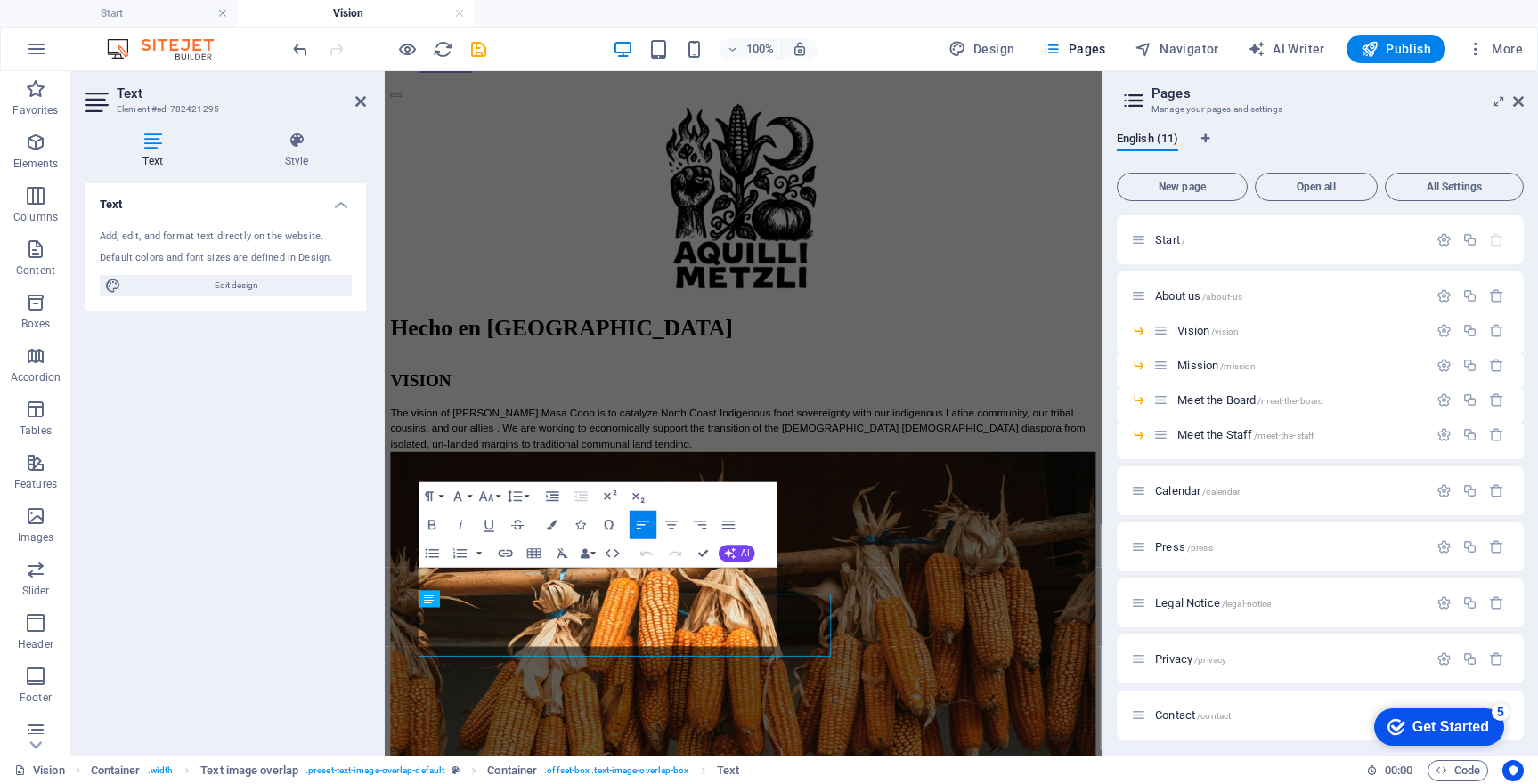
scroll to position [0, 0]
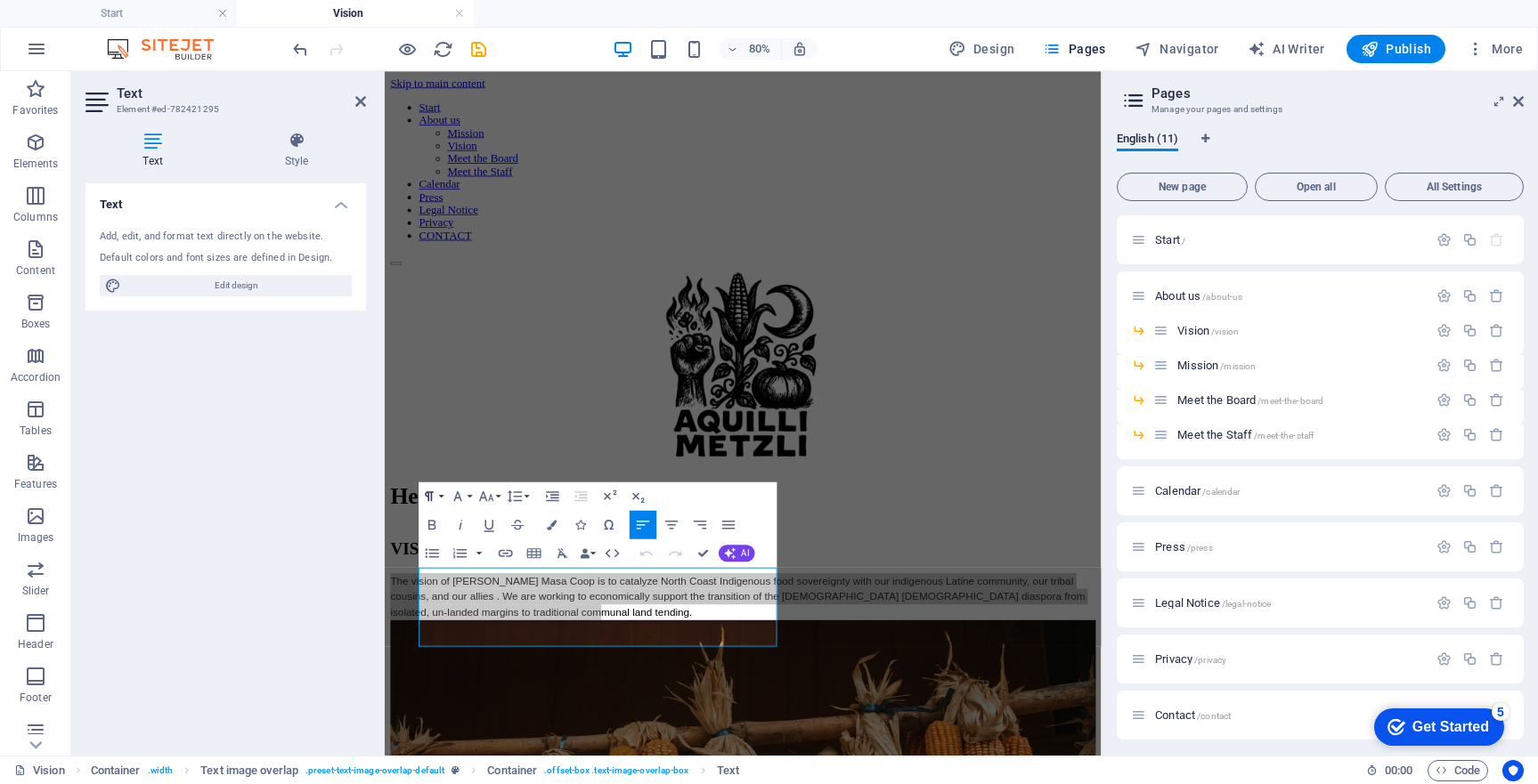
click at [439, 497] on button "Paragraph Format" at bounding box center [431, 496] width 26 height 28
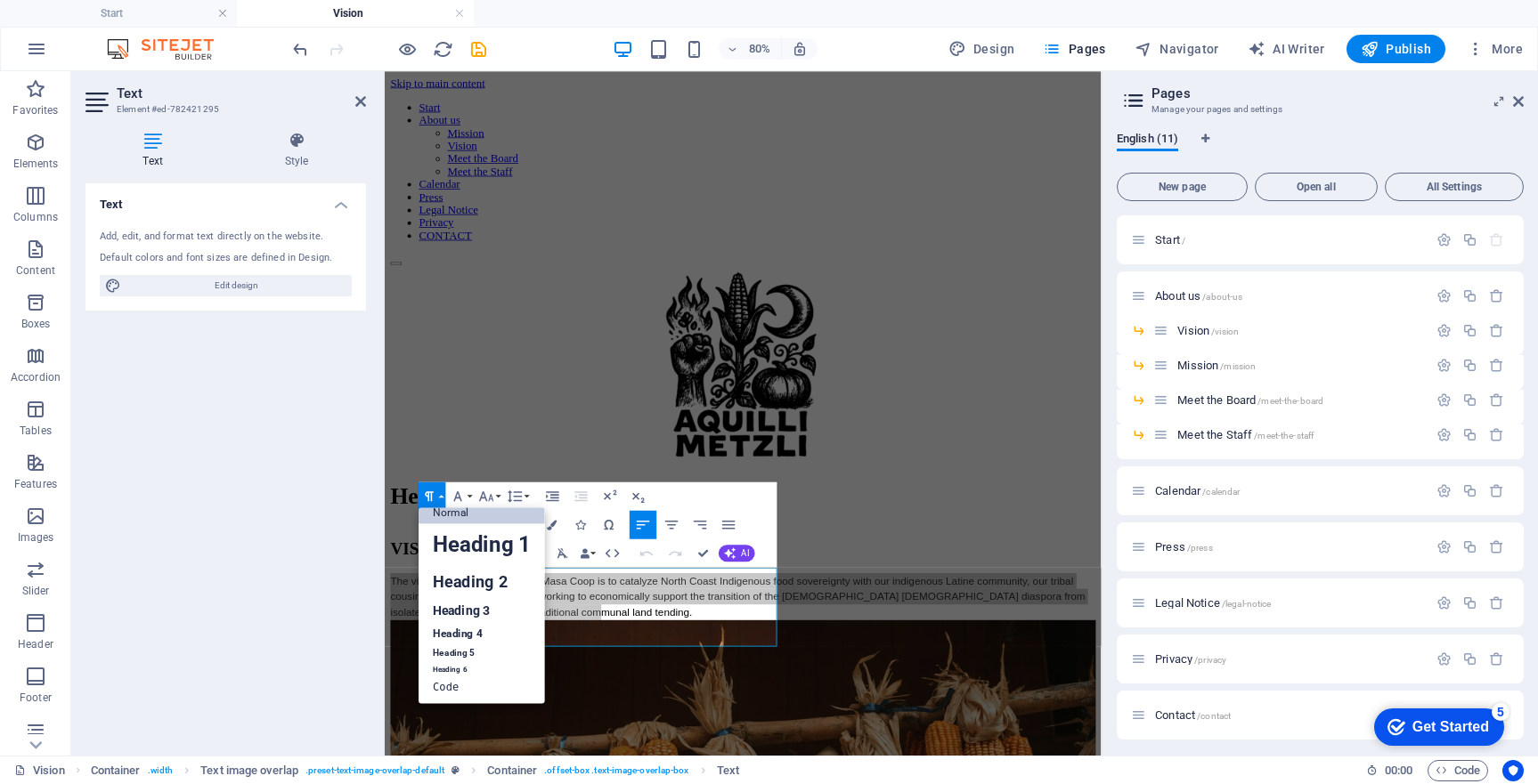
scroll to position [15, 0]
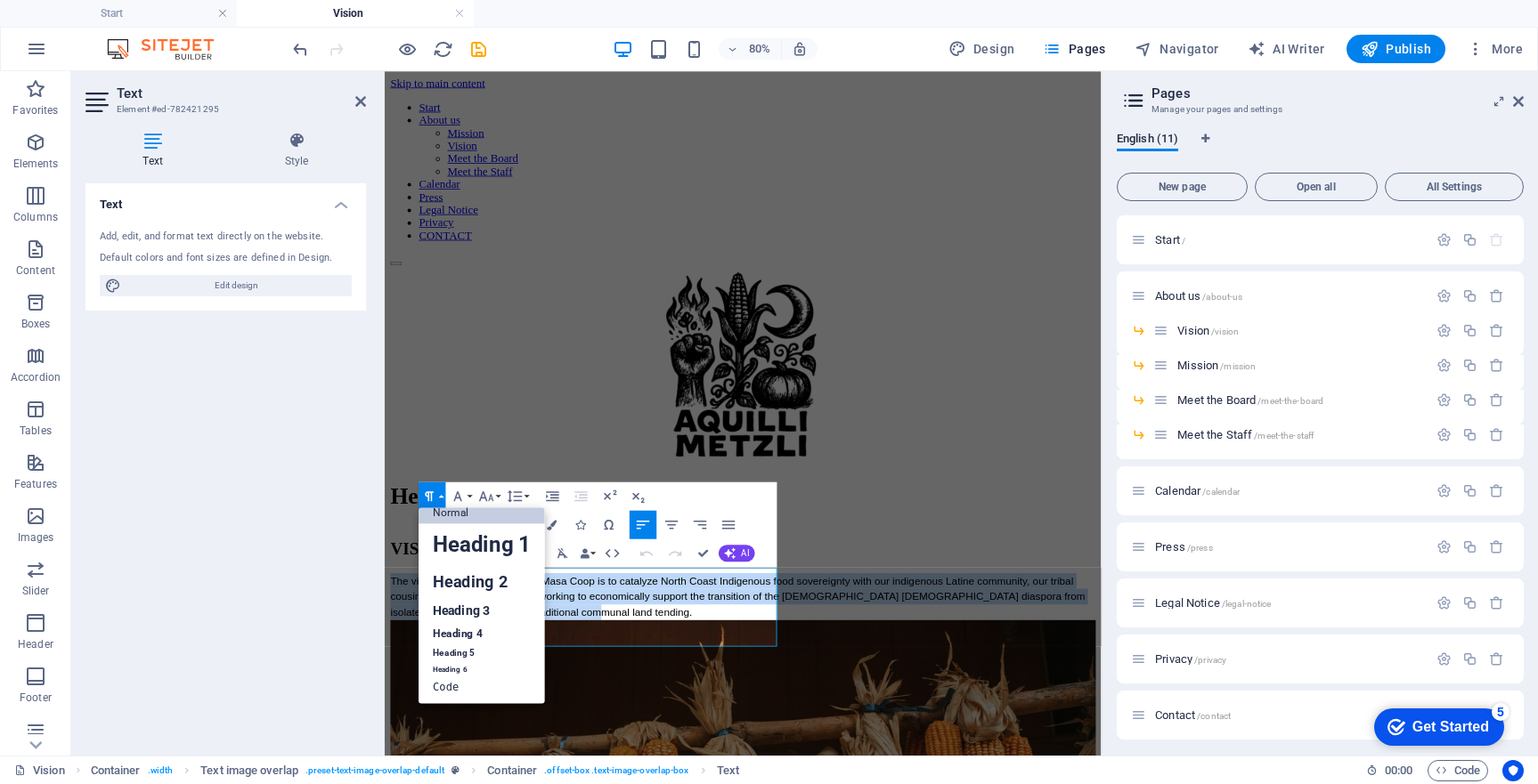
click at [453, 515] on link "Normal" at bounding box center [481, 512] width 127 height 21
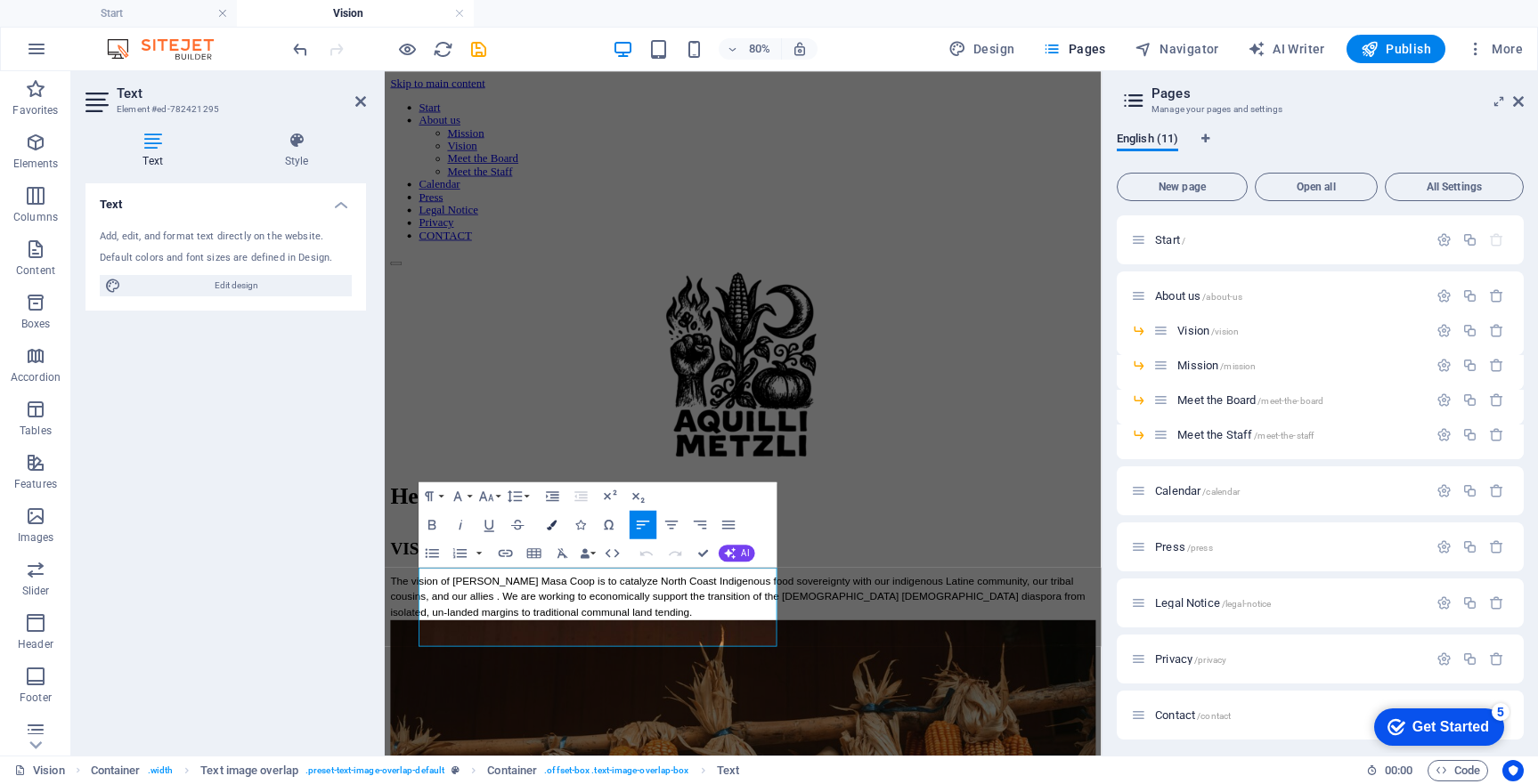
click at [554, 521] on icon "button" at bounding box center [552, 524] width 10 height 10
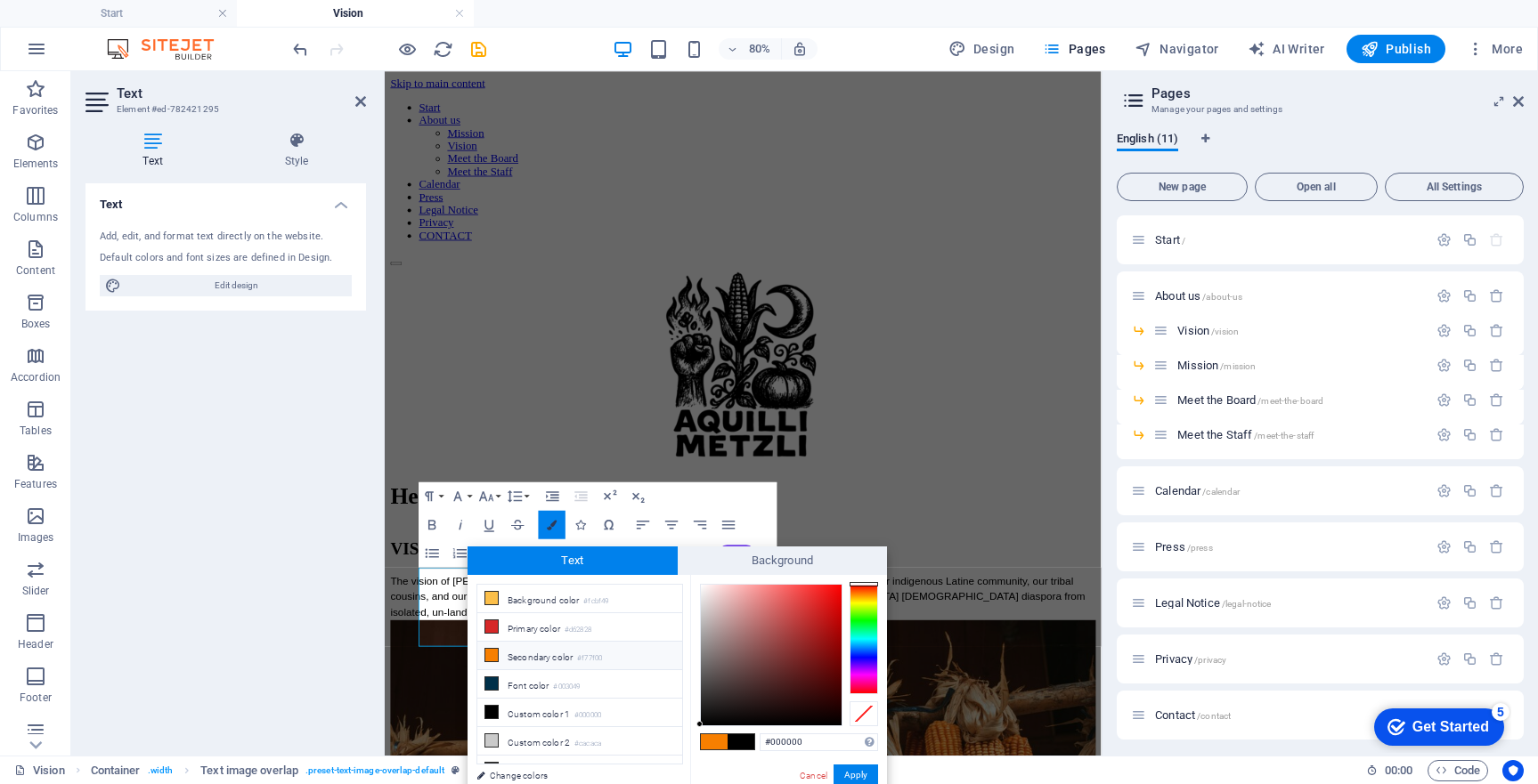
click at [554, 521] on icon "button" at bounding box center [552, 524] width 10 height 10
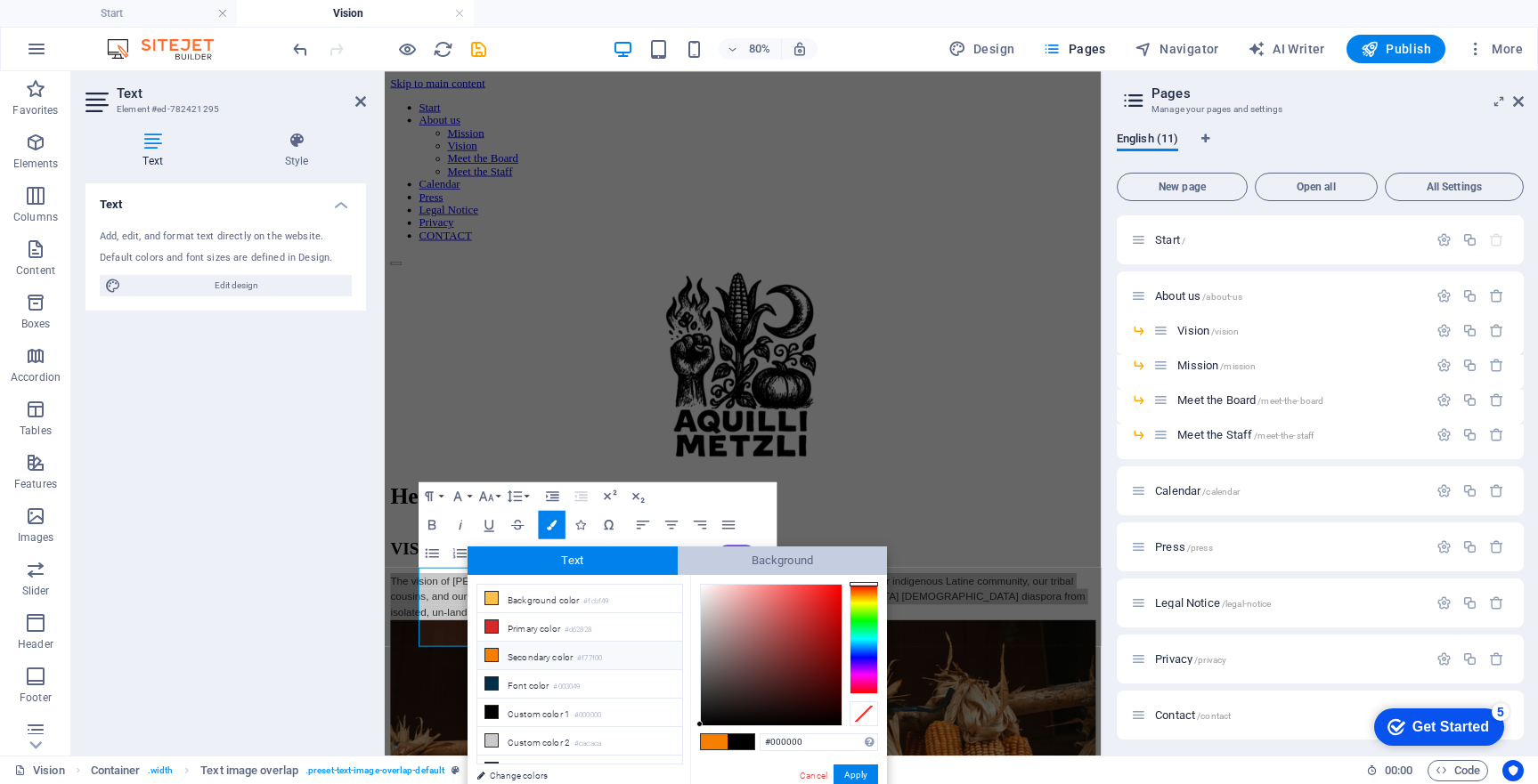
click at [723, 562] on span "Background" at bounding box center [782, 561] width 210 height 28
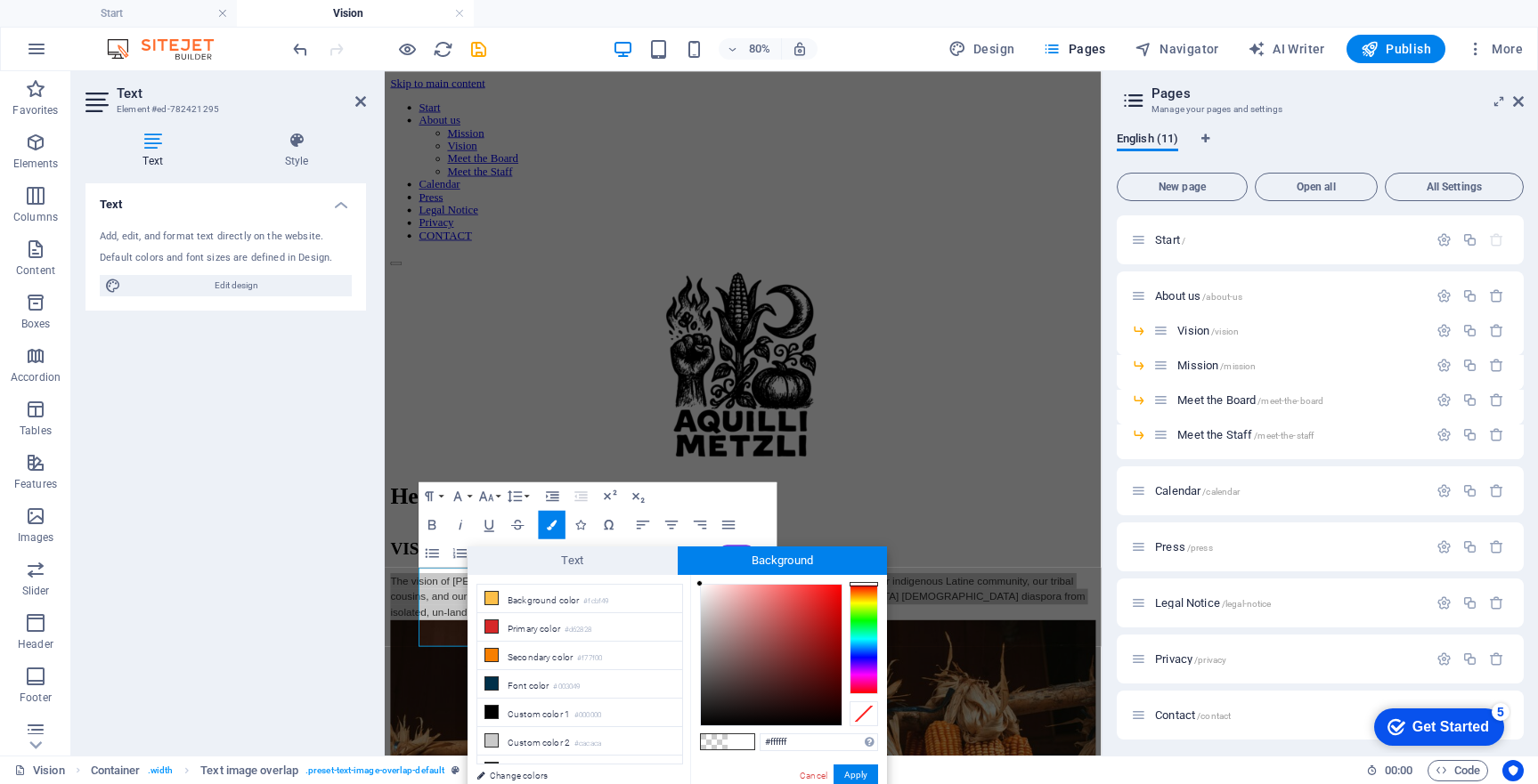
click at [713, 740] on span at bounding box center [714, 742] width 26 height 15
type input "rgba(0, 0, 0, 0)"
click at [850, 769] on button "Apply" at bounding box center [855, 775] width 45 height 21
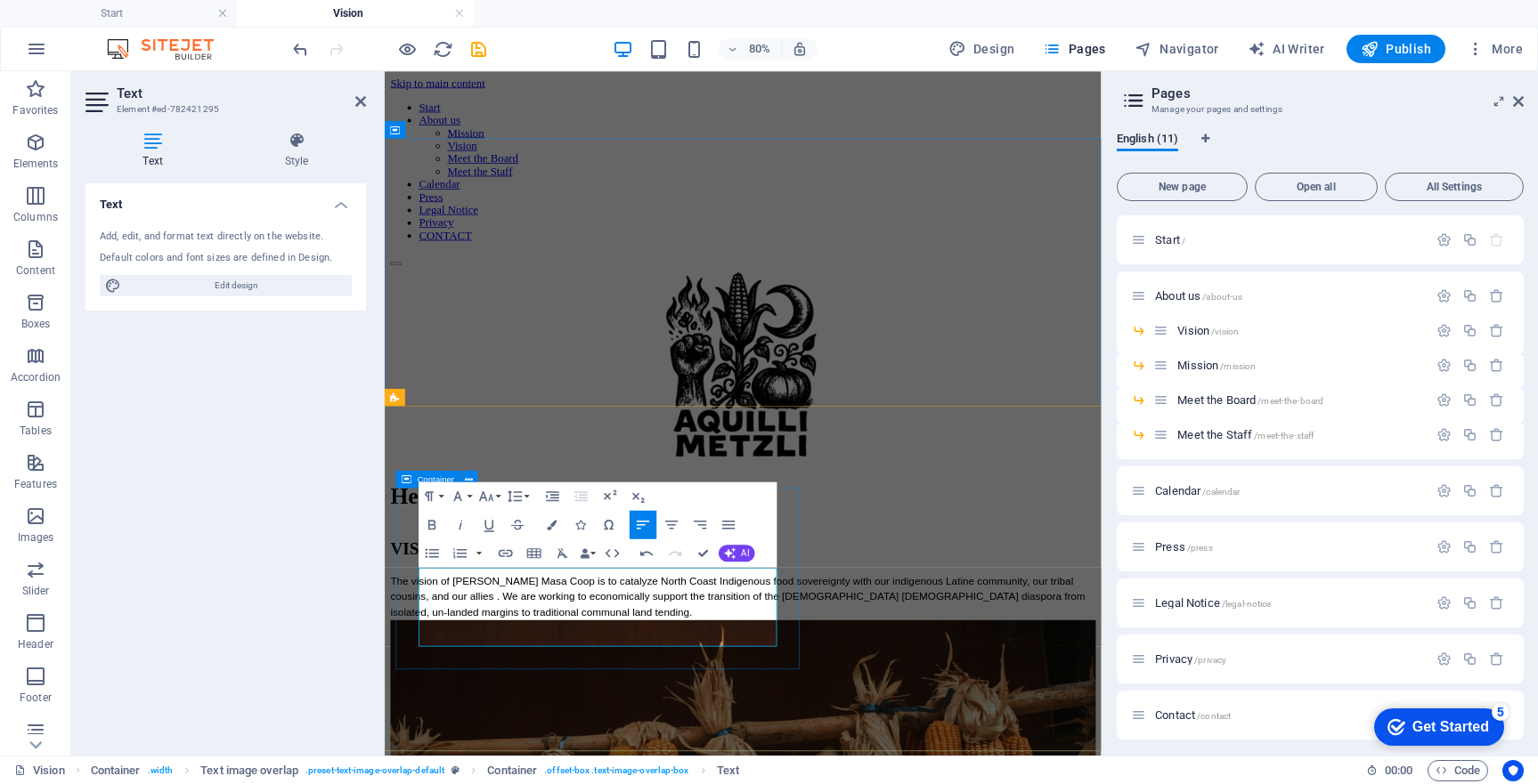
click at [741, 758] on div "VISION The vision of [PERSON_NAME] Masa Coop is to catalyze North Coast Indigen…" at bounding box center [832, 707] width 882 height 100
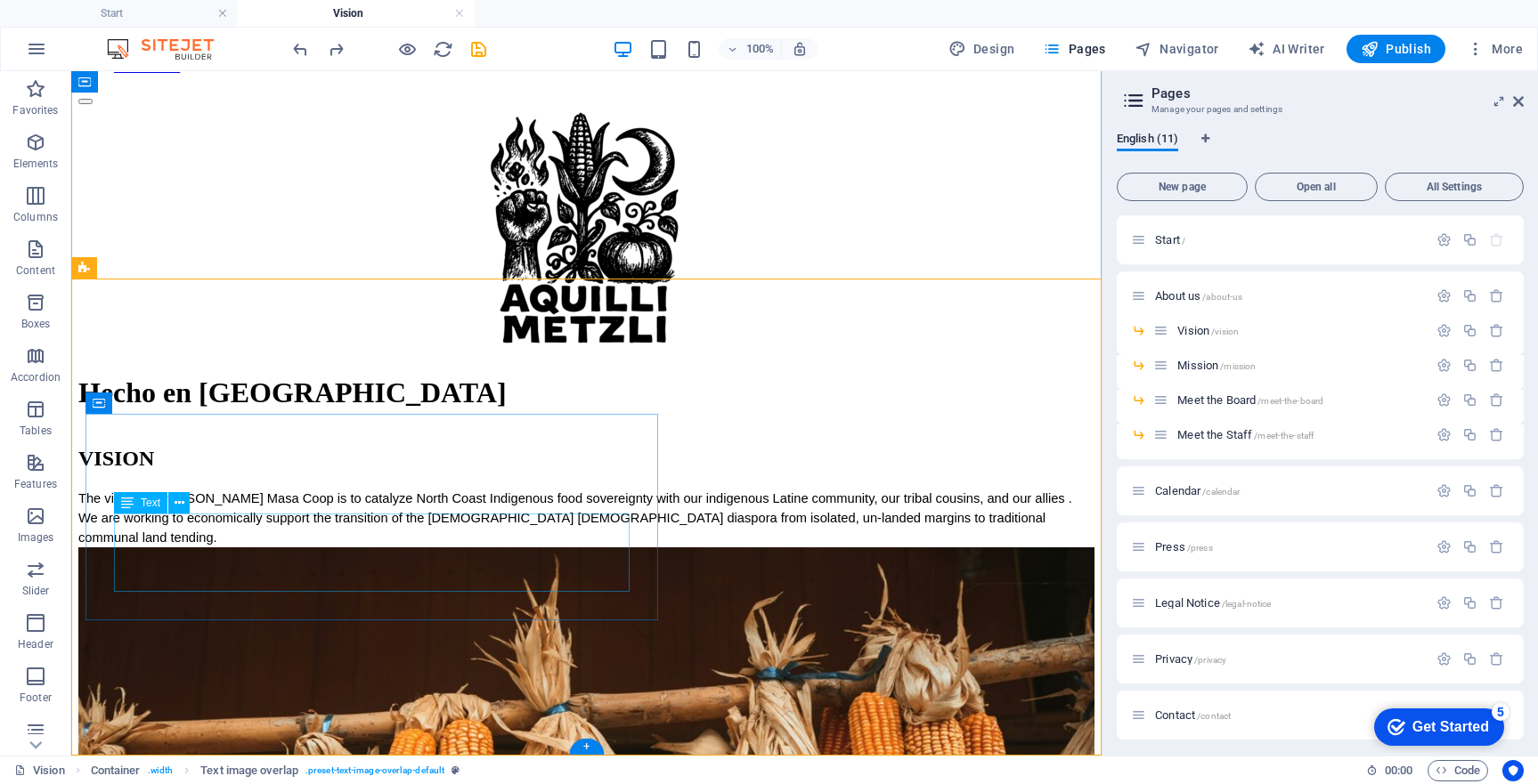
click at [406, 548] on div "The vision of [PERSON_NAME] Masa Coop is to catalyze North Coast Indigenous foo…" at bounding box center [586, 518] width 1016 height 58
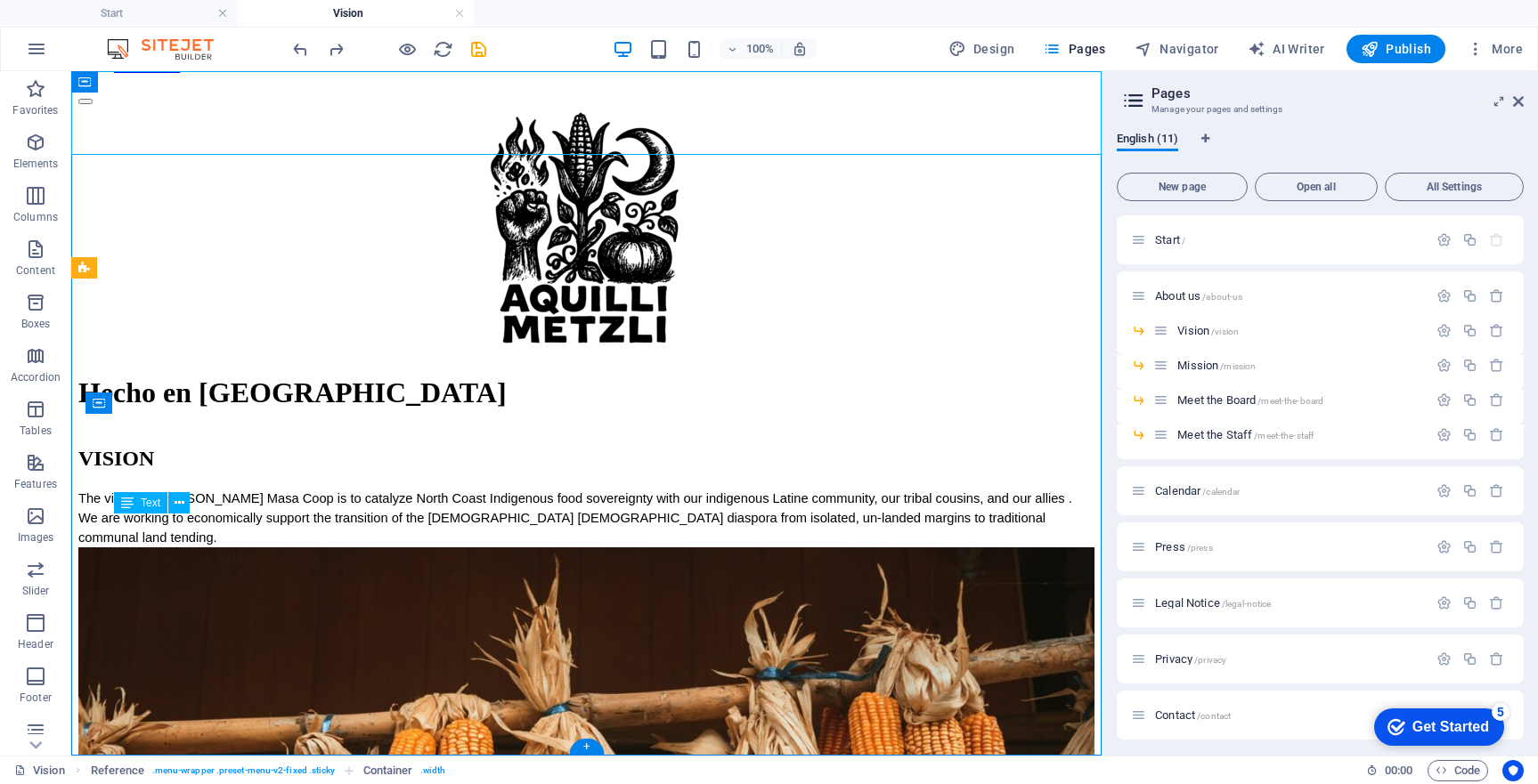
click at [406, 548] on div "The vision of [PERSON_NAME] Masa Coop is to catalyze North Coast Indigenous foo…" at bounding box center [586, 518] width 1016 height 58
click at [431, 548] on div "The vision of [PERSON_NAME] Masa Coop is to catalyze North Coast Indigenous foo…" at bounding box center [586, 518] width 1016 height 58
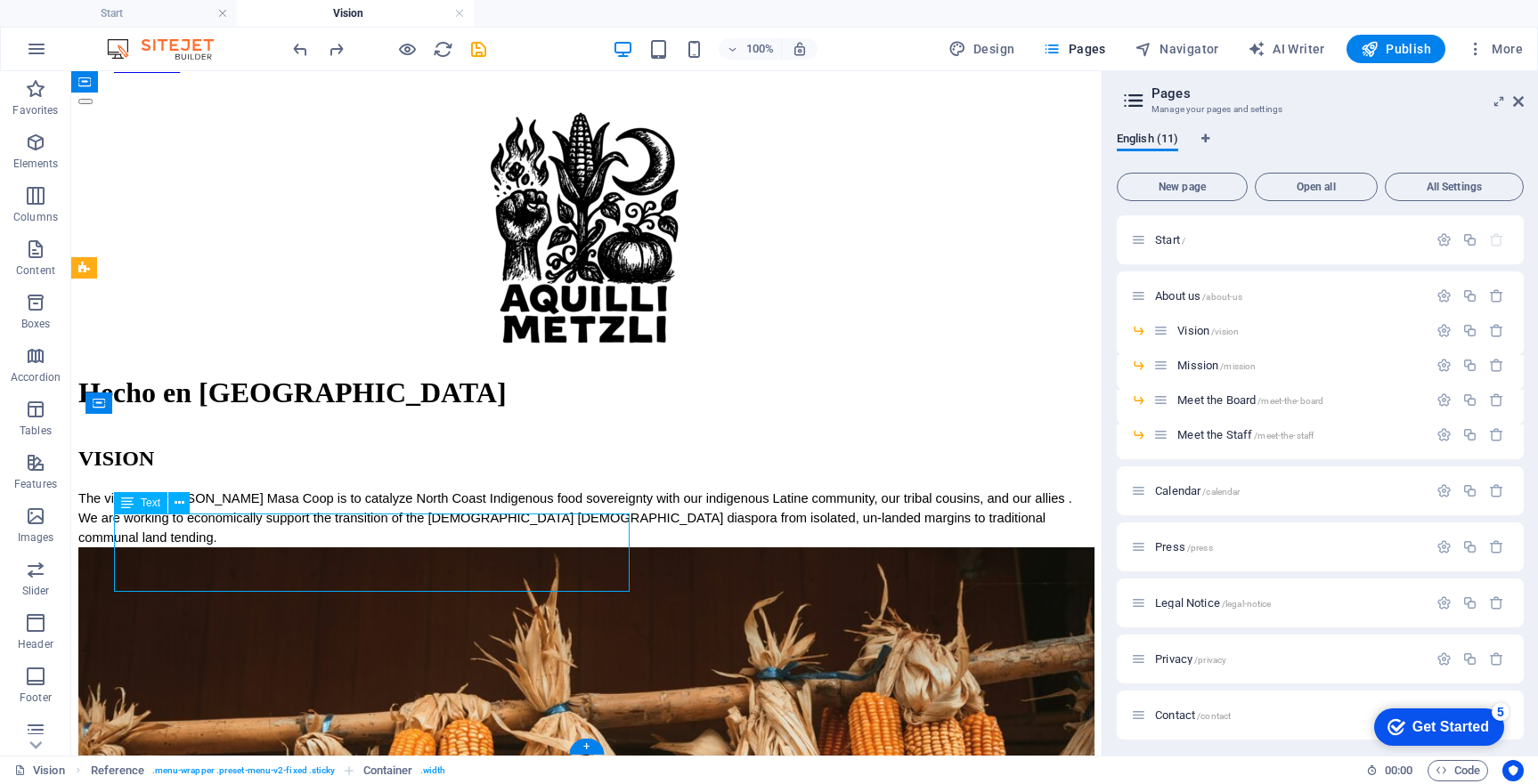
click at [431, 548] on div "The vision of [PERSON_NAME] Masa Coop is to catalyze North Coast Indigenous foo…" at bounding box center [586, 518] width 1016 height 58
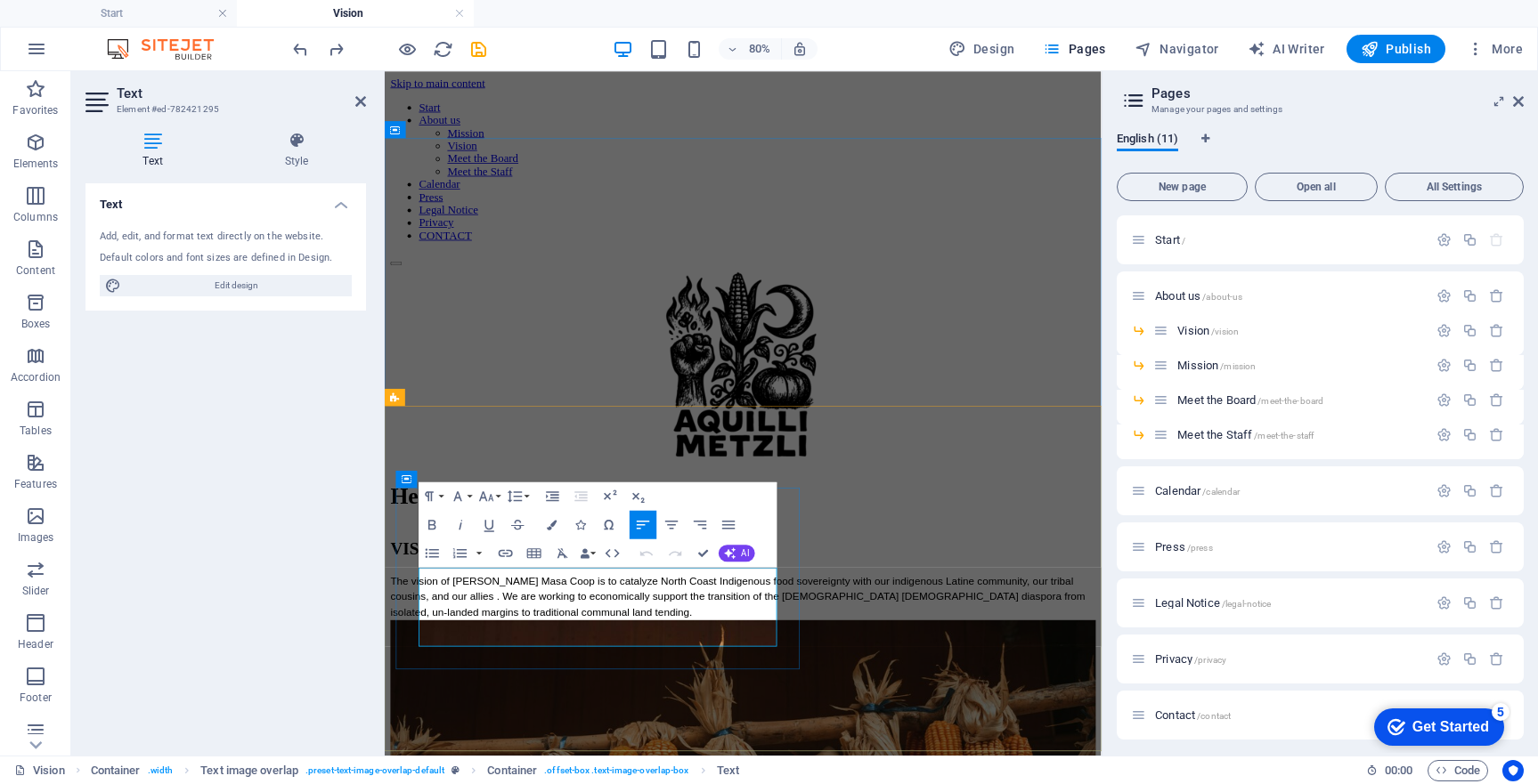
click at [574, 744] on span "The vision of [PERSON_NAME] Masa Coop is to catalyze North Coast Indigenous foo…" at bounding box center [826, 728] width 868 height 54
